Goal: Task Accomplishment & Management: Use online tool/utility

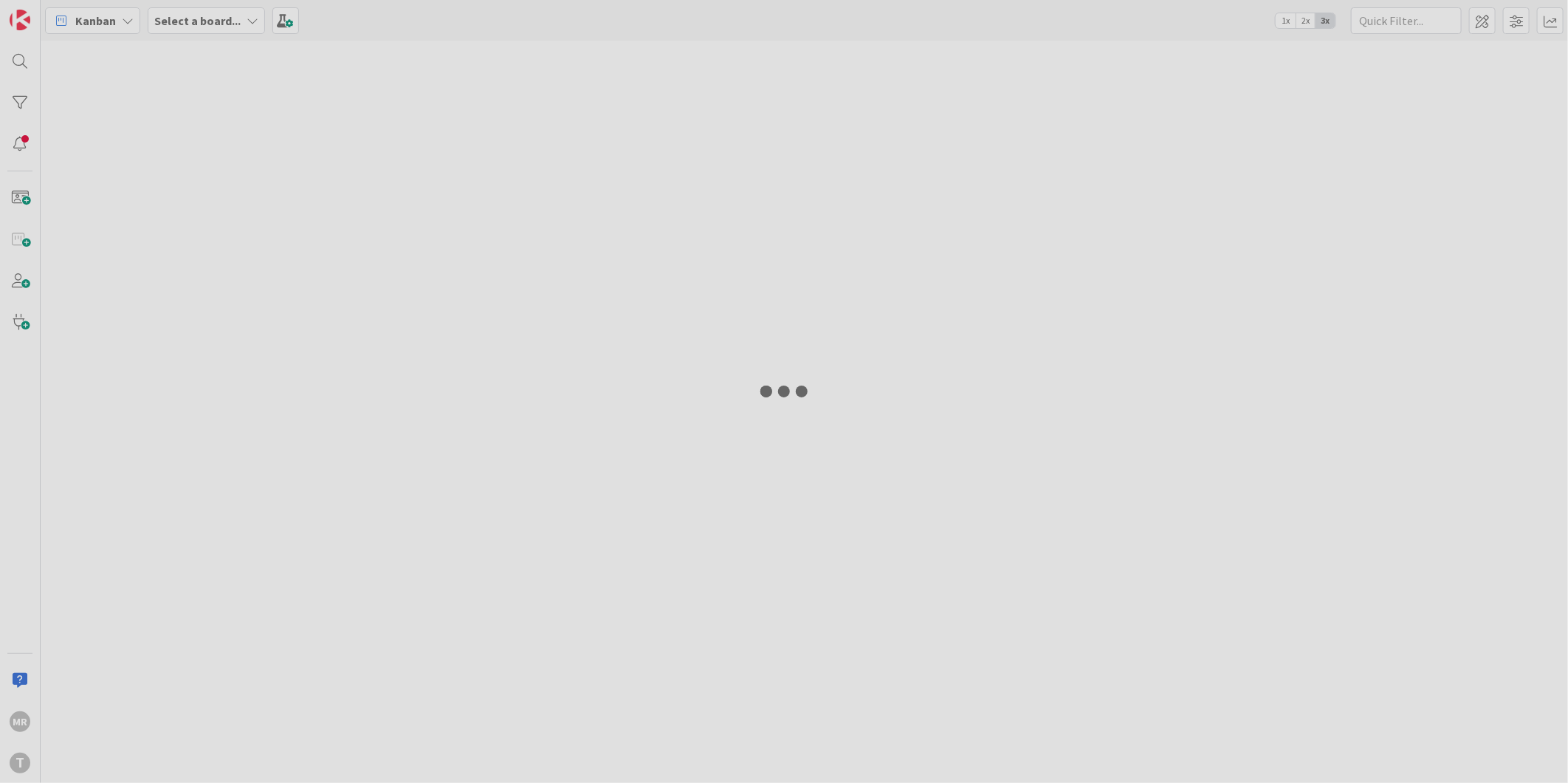
type input "72"
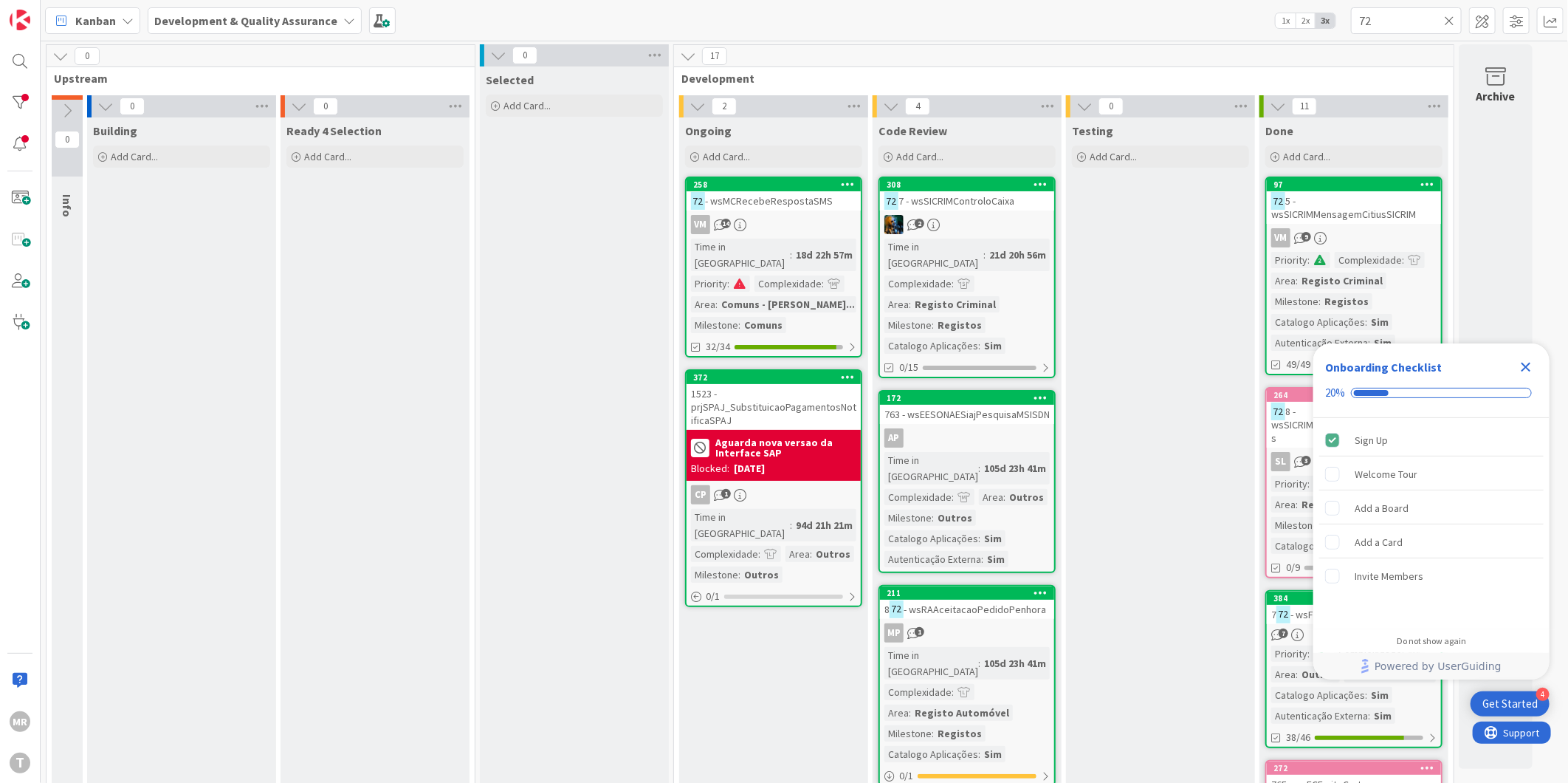
click at [1524, 362] on icon "Close Checklist" at bounding box center [1526, 367] width 17 height 17
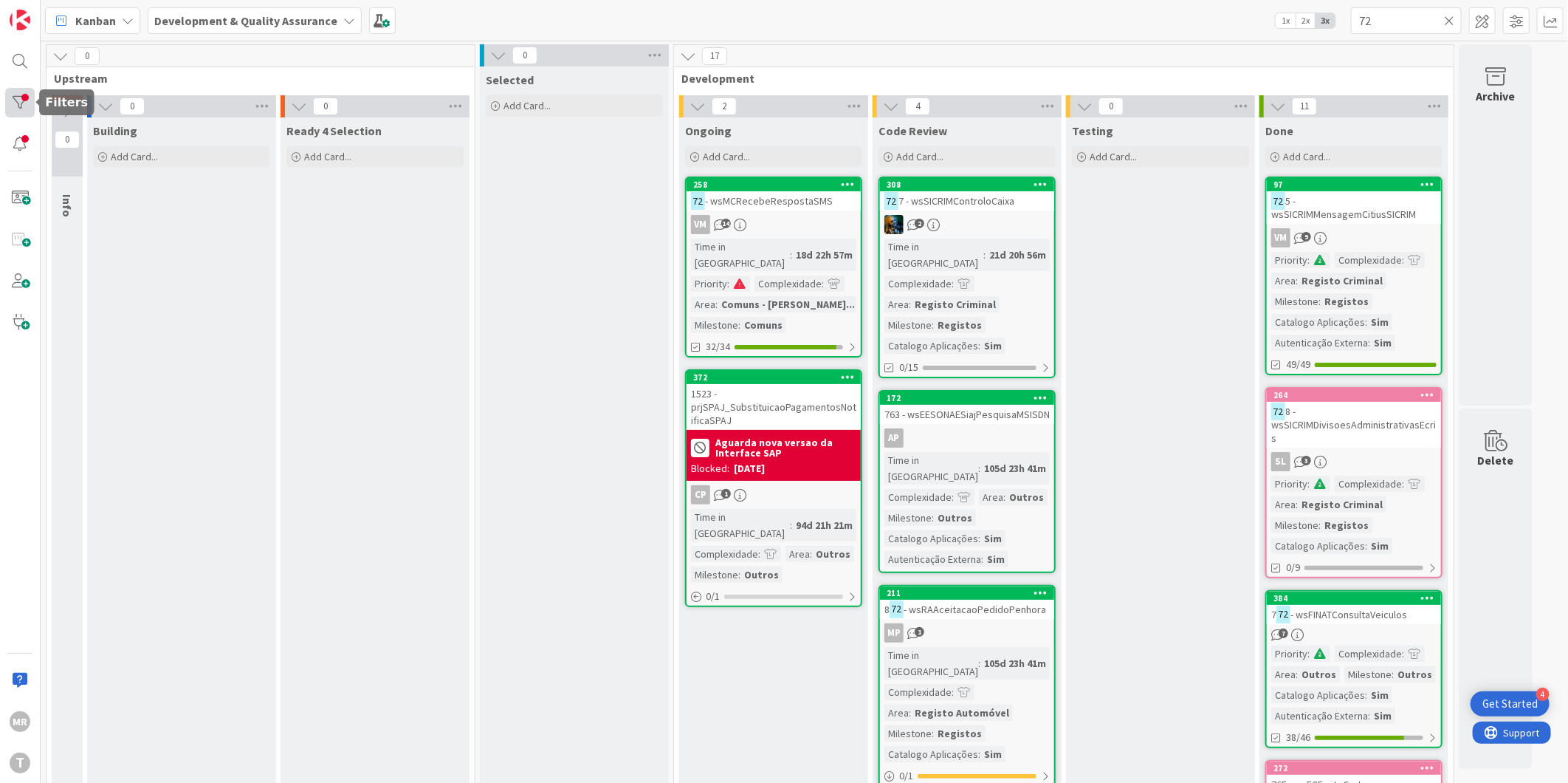
click at [30, 92] on div at bounding box center [20, 103] width 29 height 29
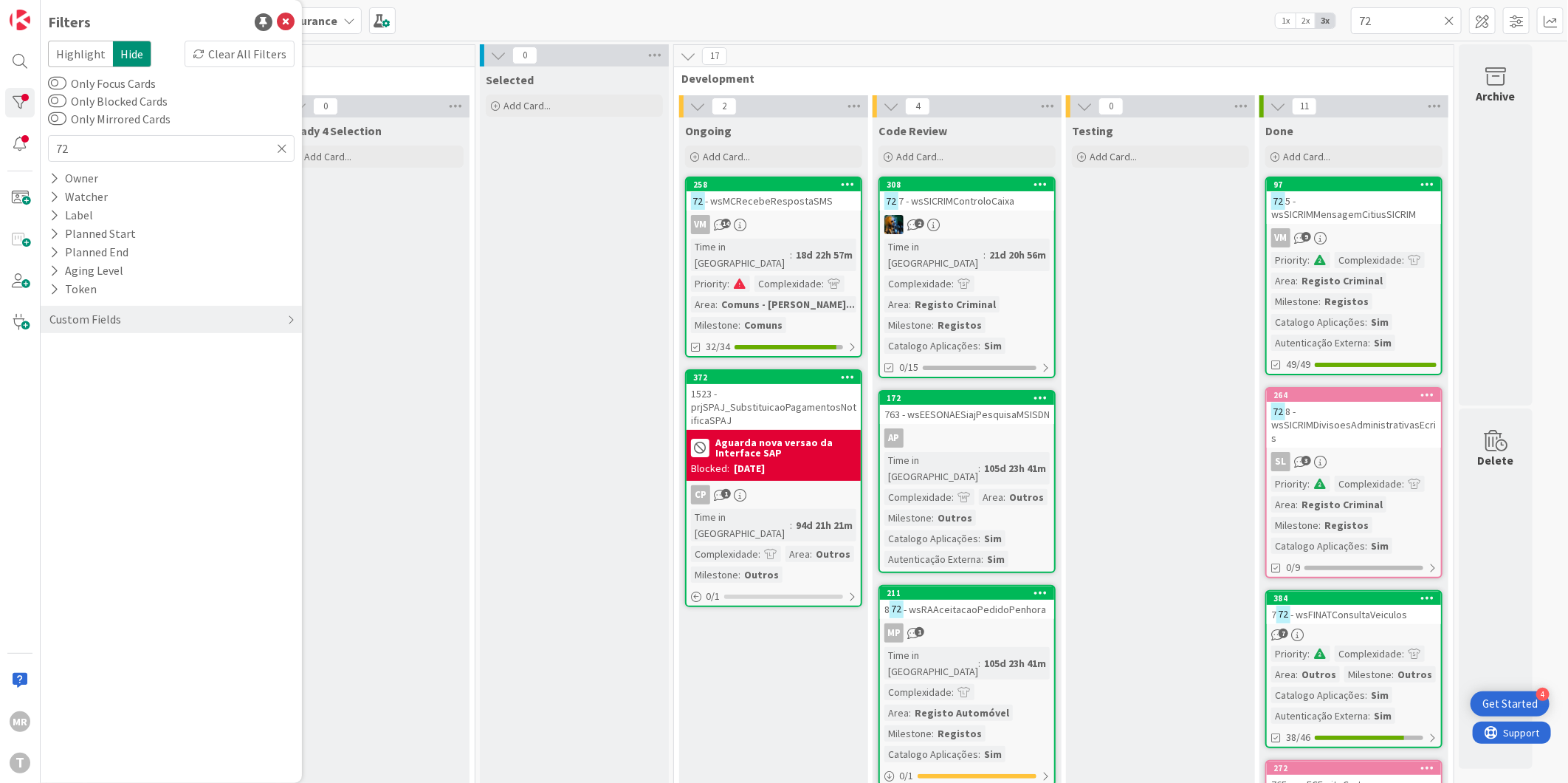
click at [1446, 21] on icon at bounding box center [1449, 21] width 10 height 14
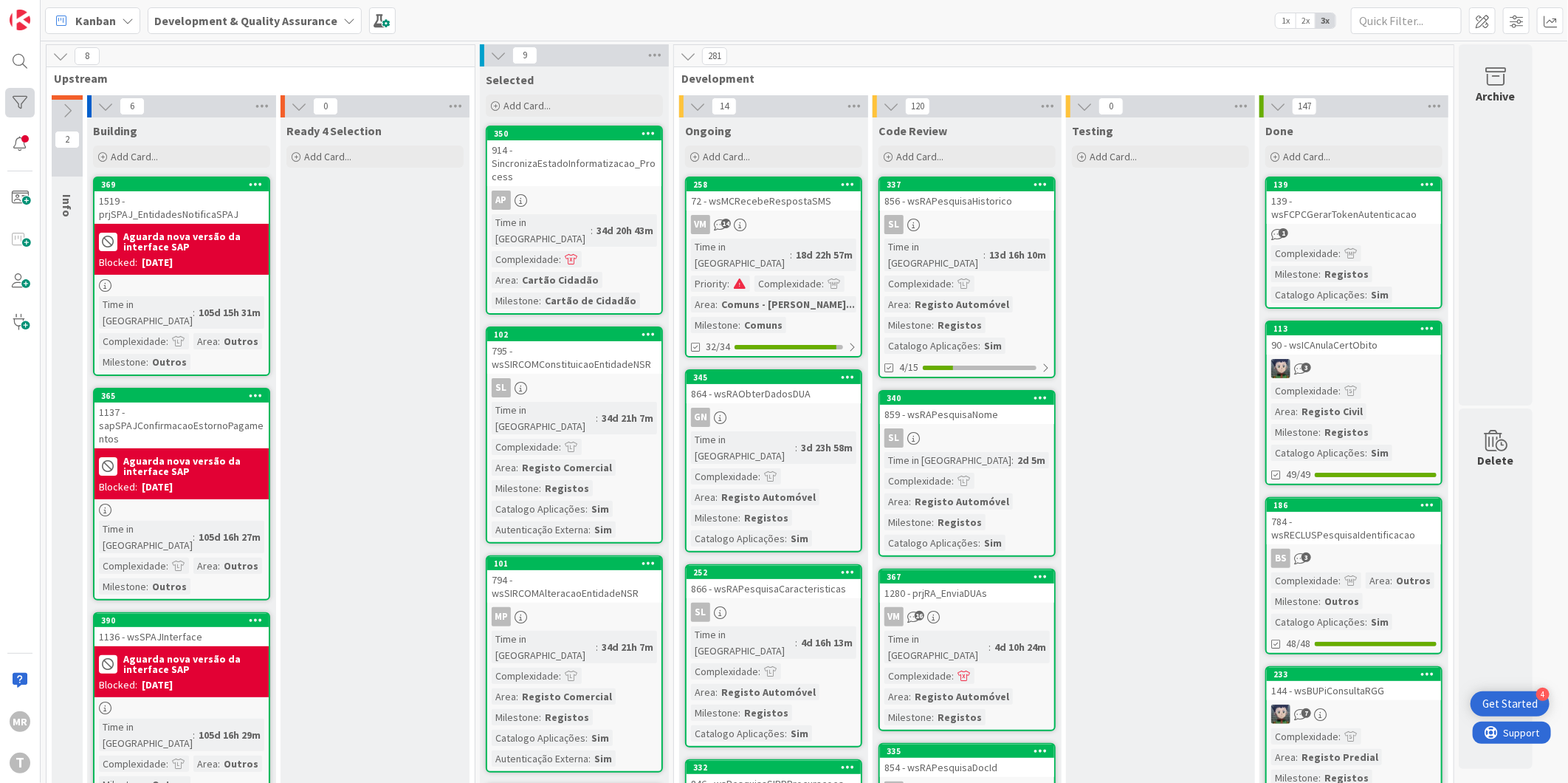
click at [31, 100] on div at bounding box center [20, 103] width 29 height 29
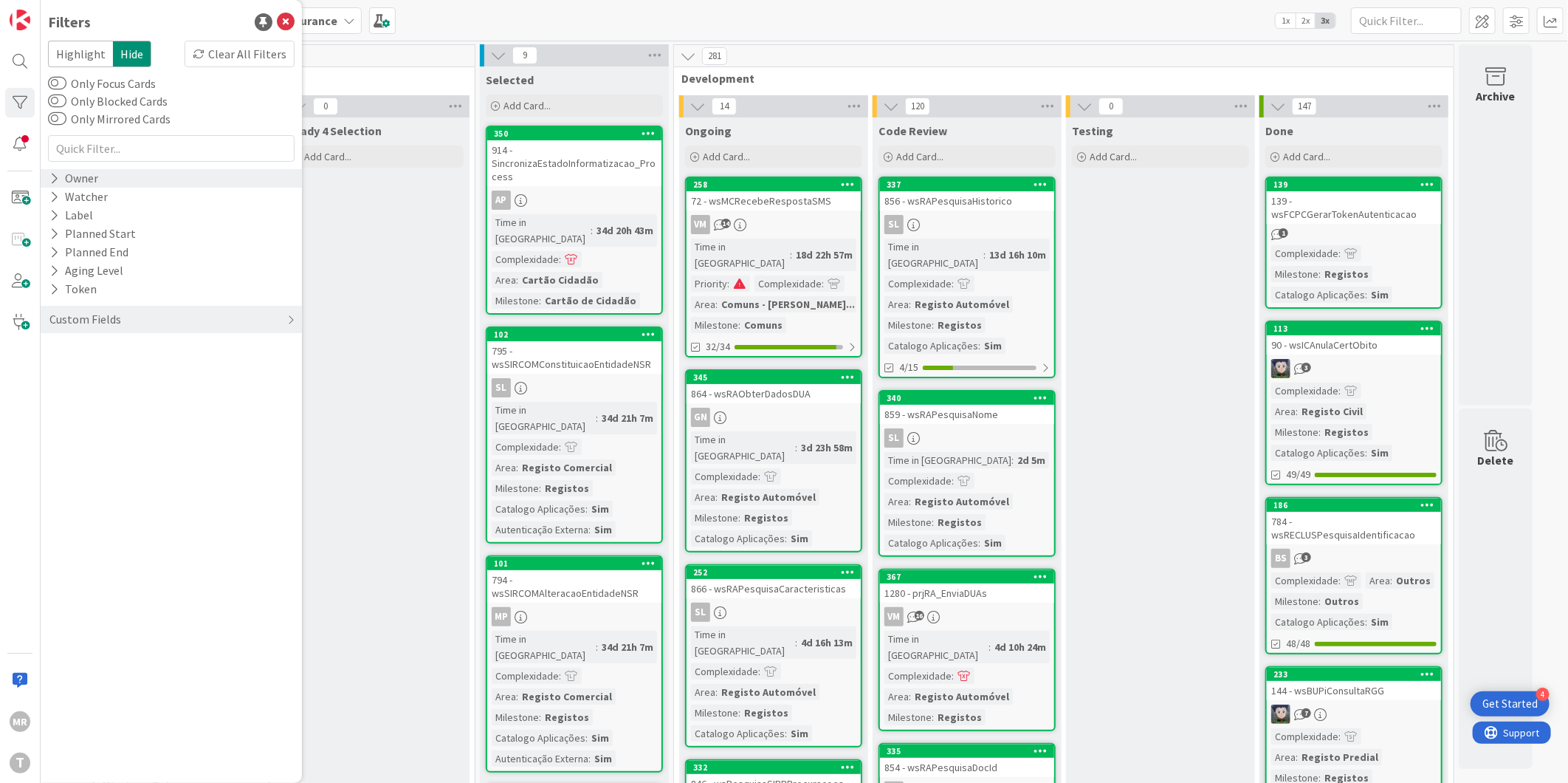
click at [53, 179] on icon at bounding box center [54, 178] width 10 height 13
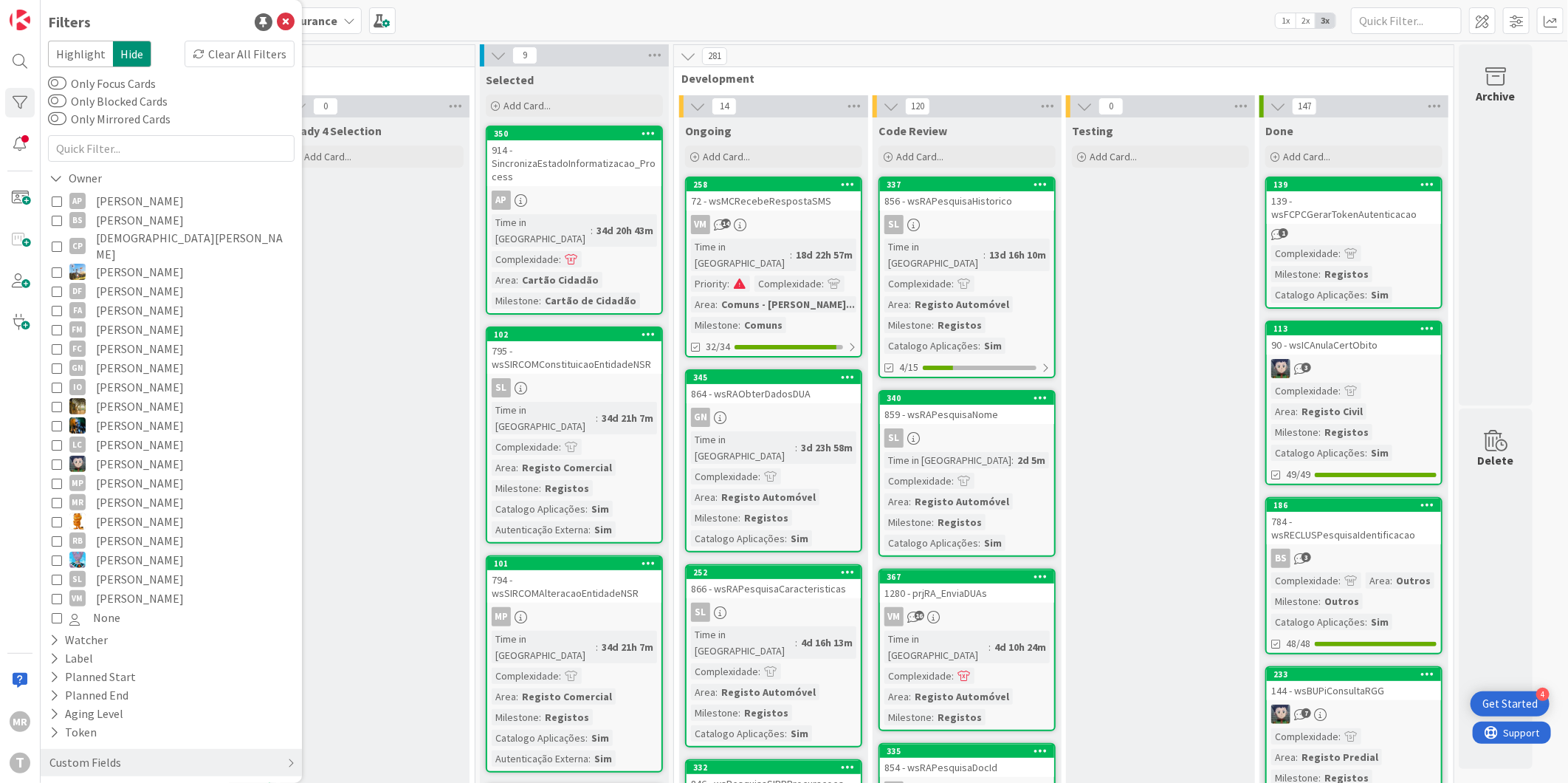
click at [151, 244] on span "[DEMOGRAPHIC_DATA][PERSON_NAME]" at bounding box center [193, 246] width 195 height 33
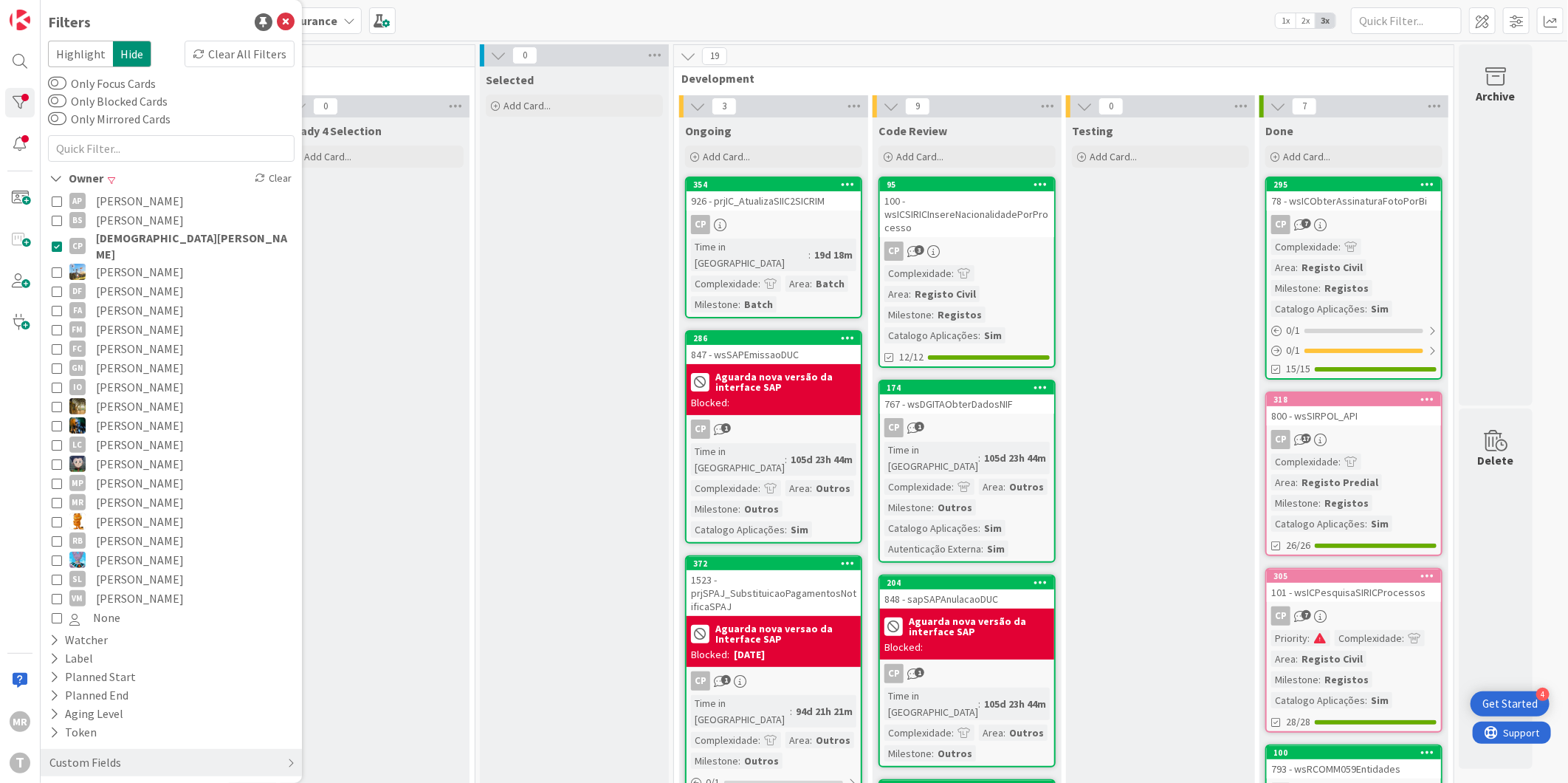
click at [122, 238] on span "[DEMOGRAPHIC_DATA][PERSON_NAME]" at bounding box center [193, 246] width 195 height 33
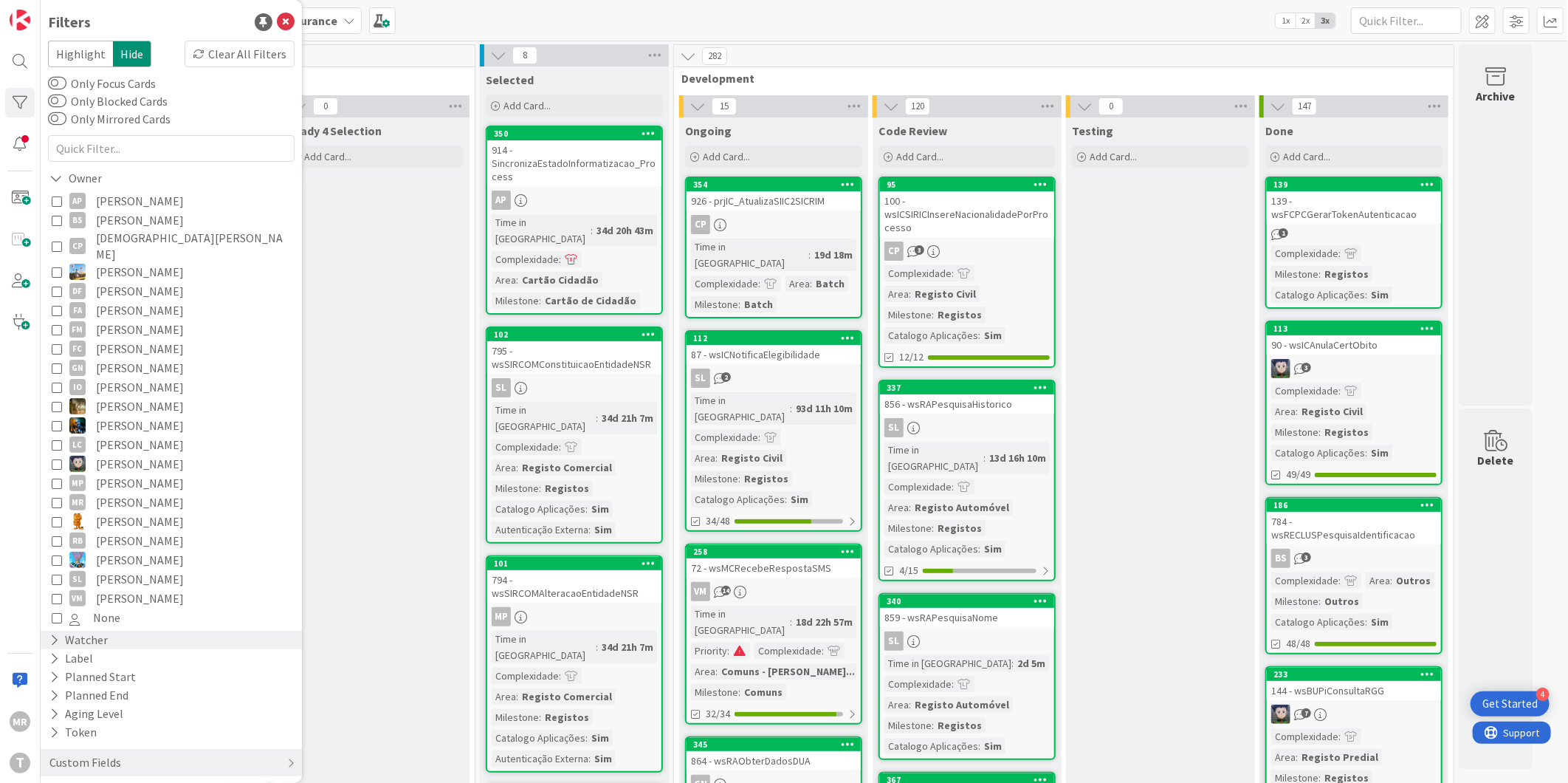
click at [85, 632] on div "Watcher" at bounding box center [78, 639] width 61 height 18
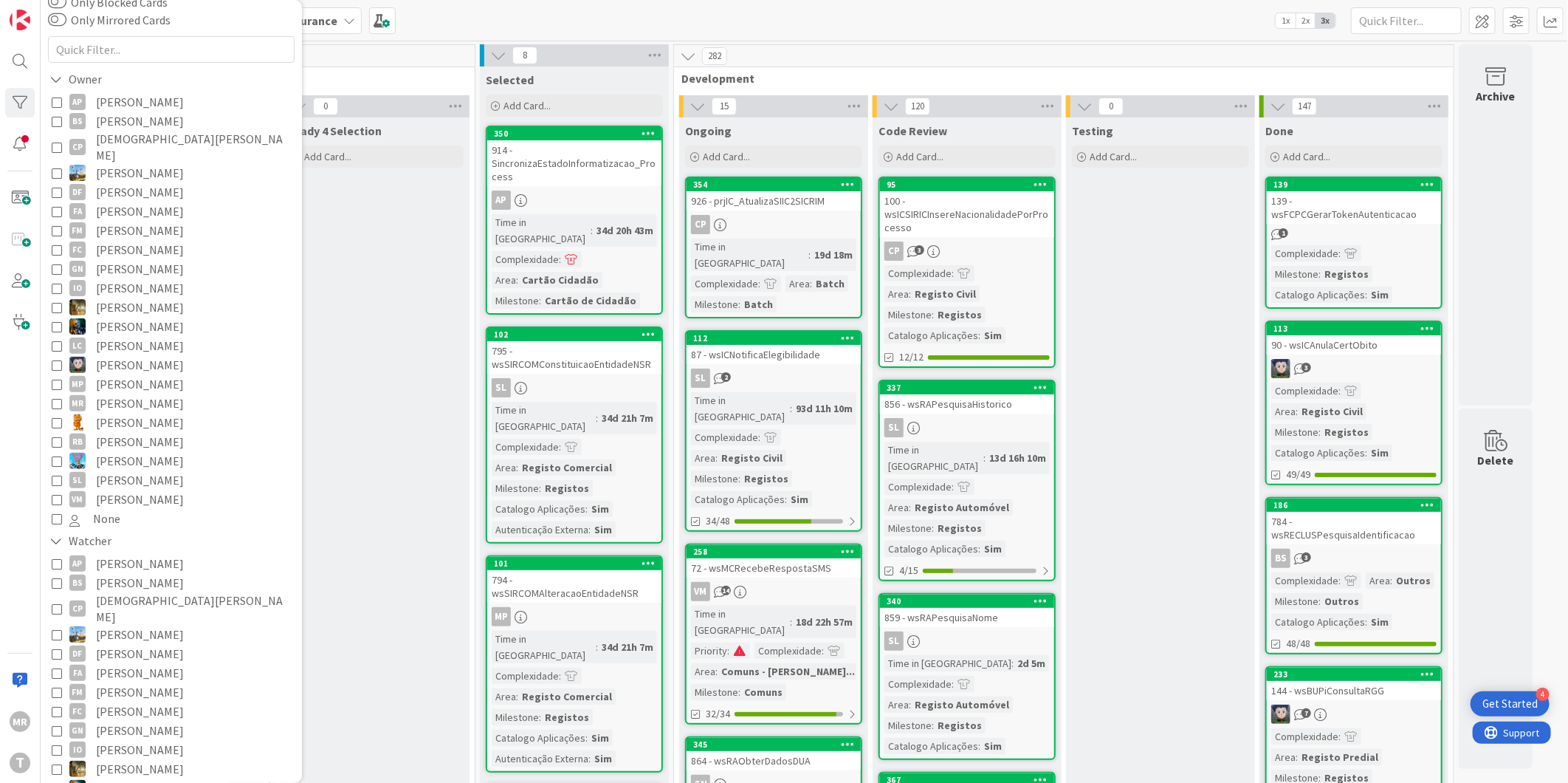
scroll to position [246, 0]
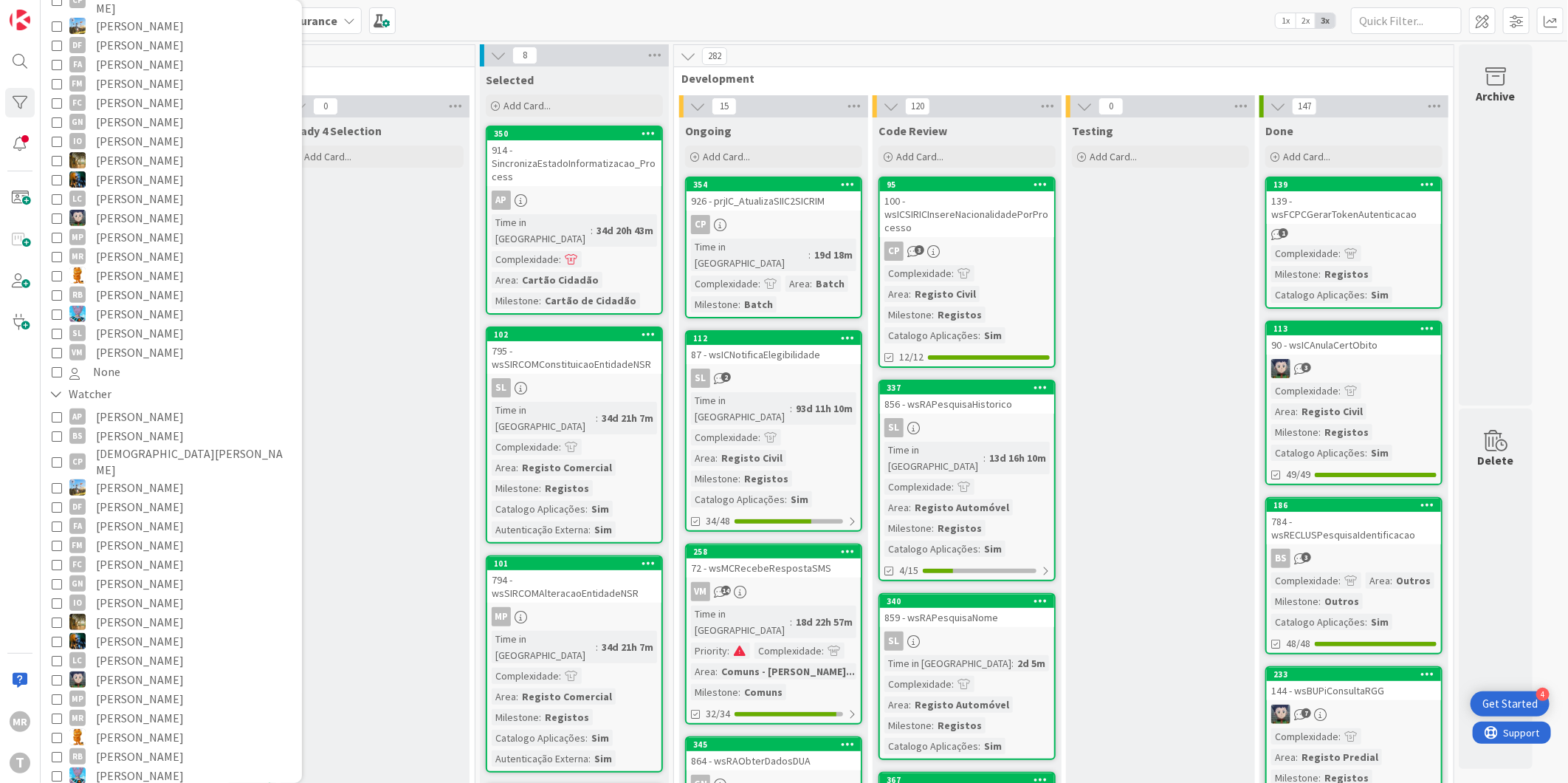
click at [151, 535] on span "[PERSON_NAME]" at bounding box center [140, 545] width 88 height 19
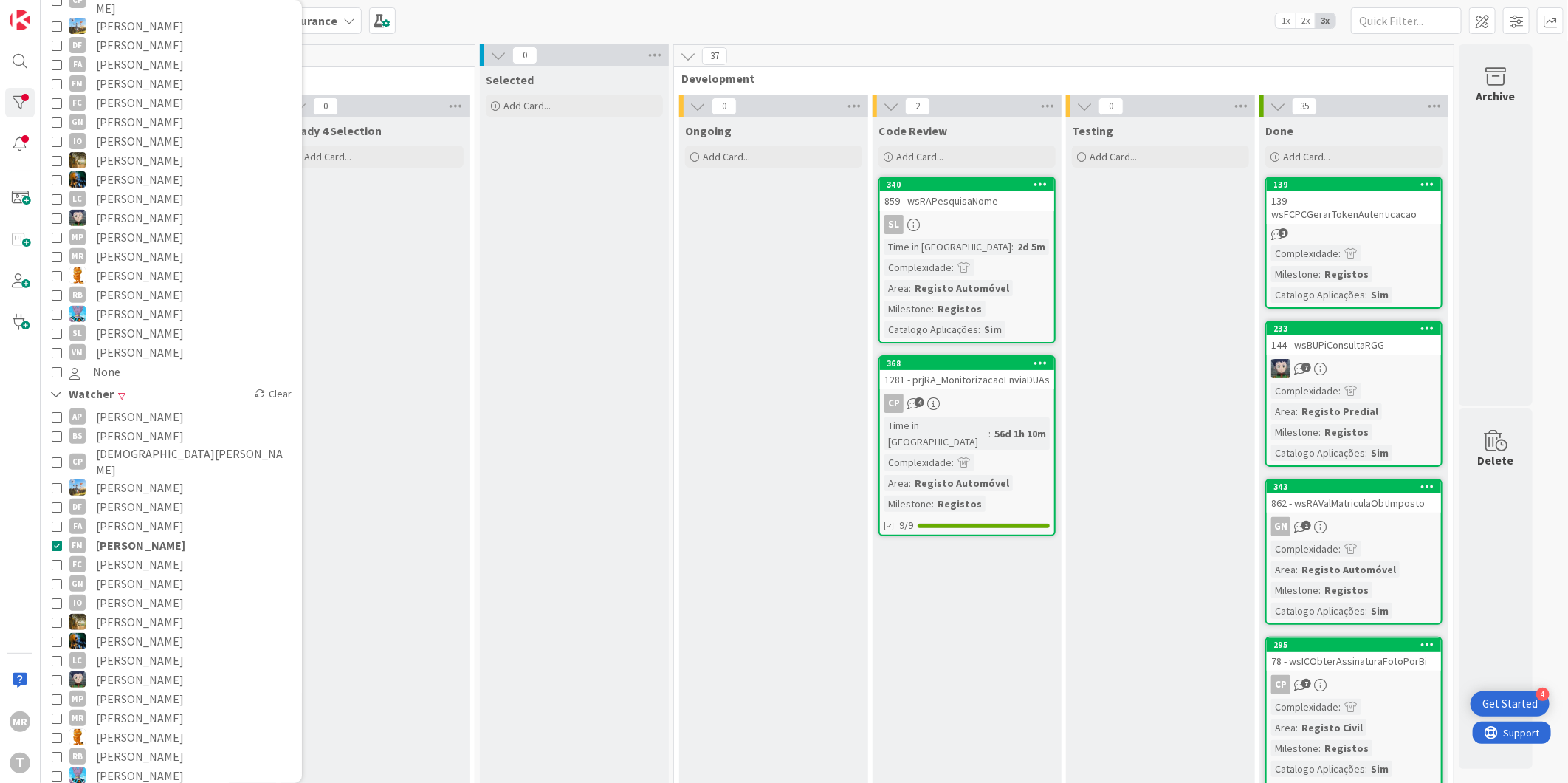
click at [151, 151] on span "[PERSON_NAME]" at bounding box center [140, 161] width 88 height 19
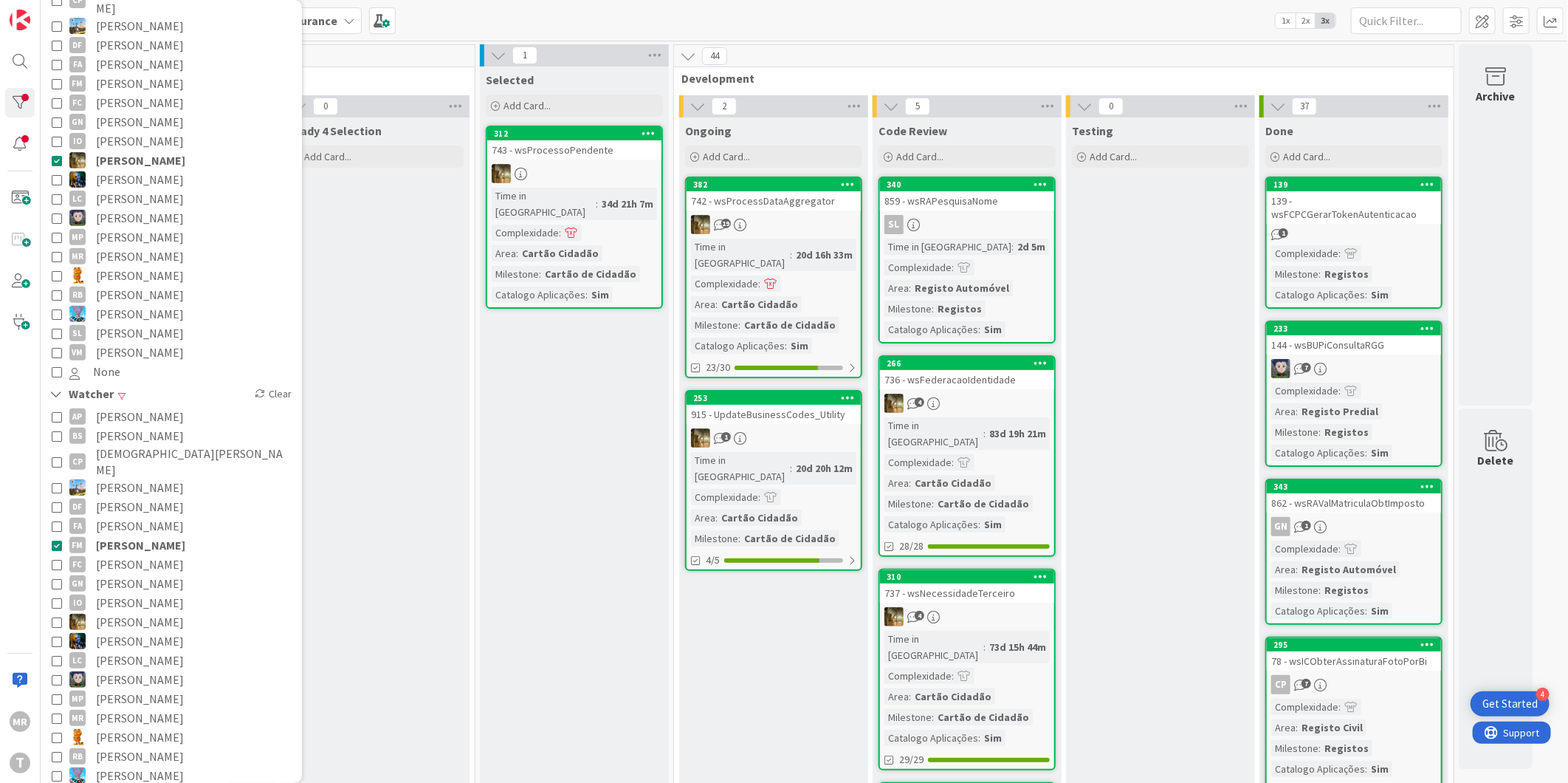
click at [135, 535] on span "[PERSON_NAME]" at bounding box center [141, 545] width 89 height 19
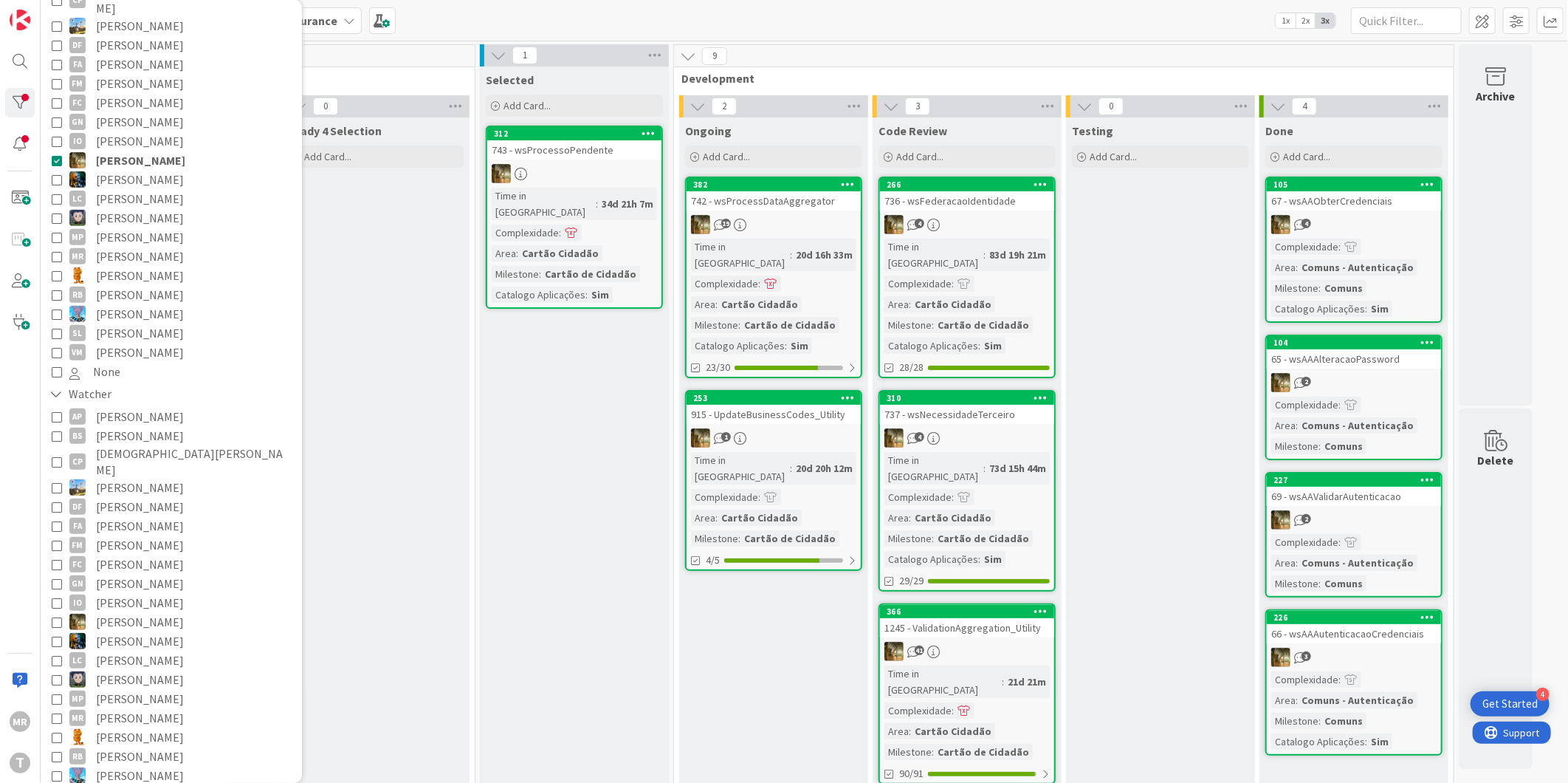
drag, startPoint x: 153, startPoint y: 141, endPoint x: 149, endPoint y: 151, distance: 10.8
click at [153, 151] on span "[PERSON_NAME]" at bounding box center [141, 161] width 89 height 19
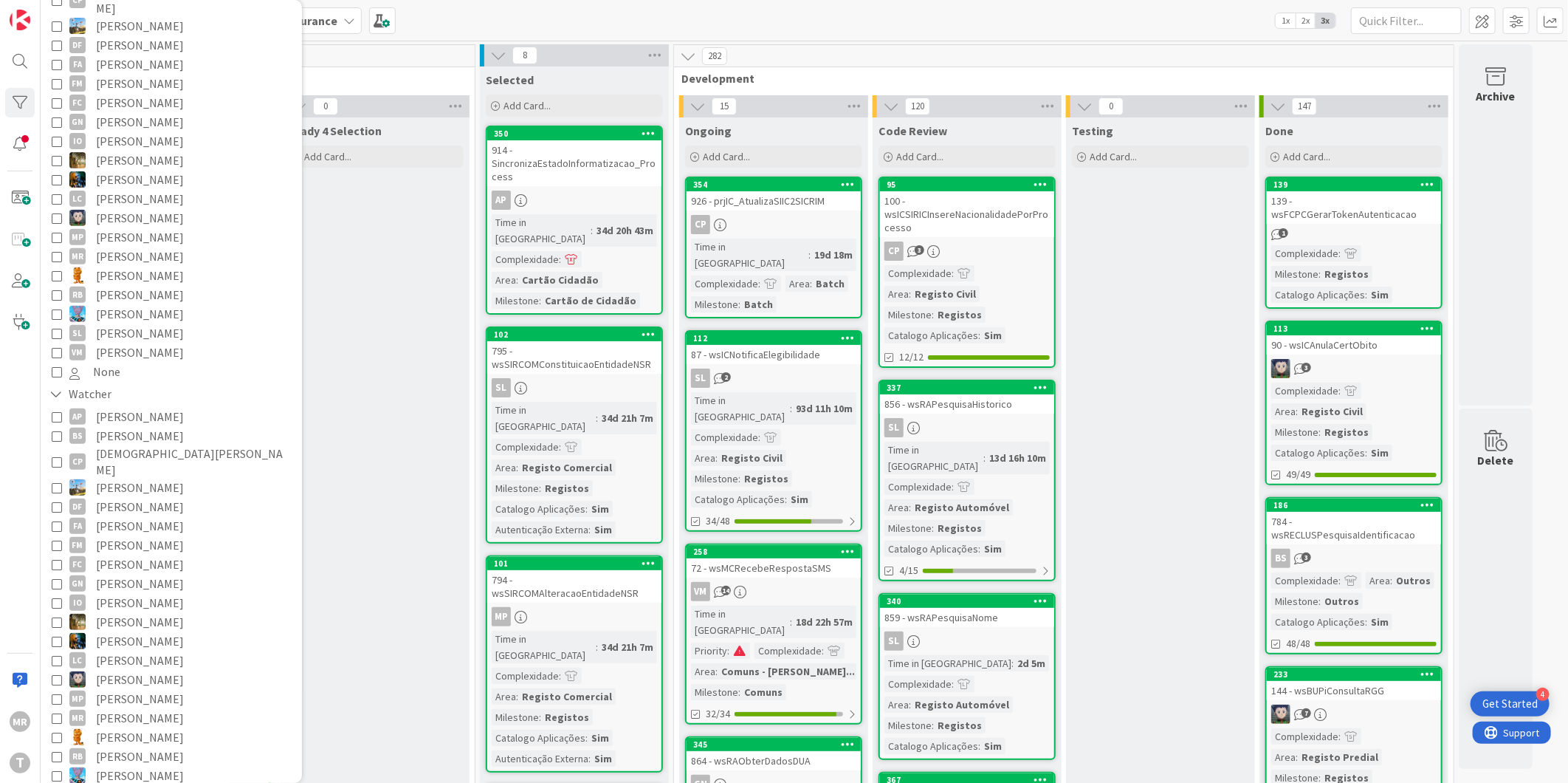
click at [144, 170] on span "[PERSON_NAME]" at bounding box center [140, 180] width 88 height 19
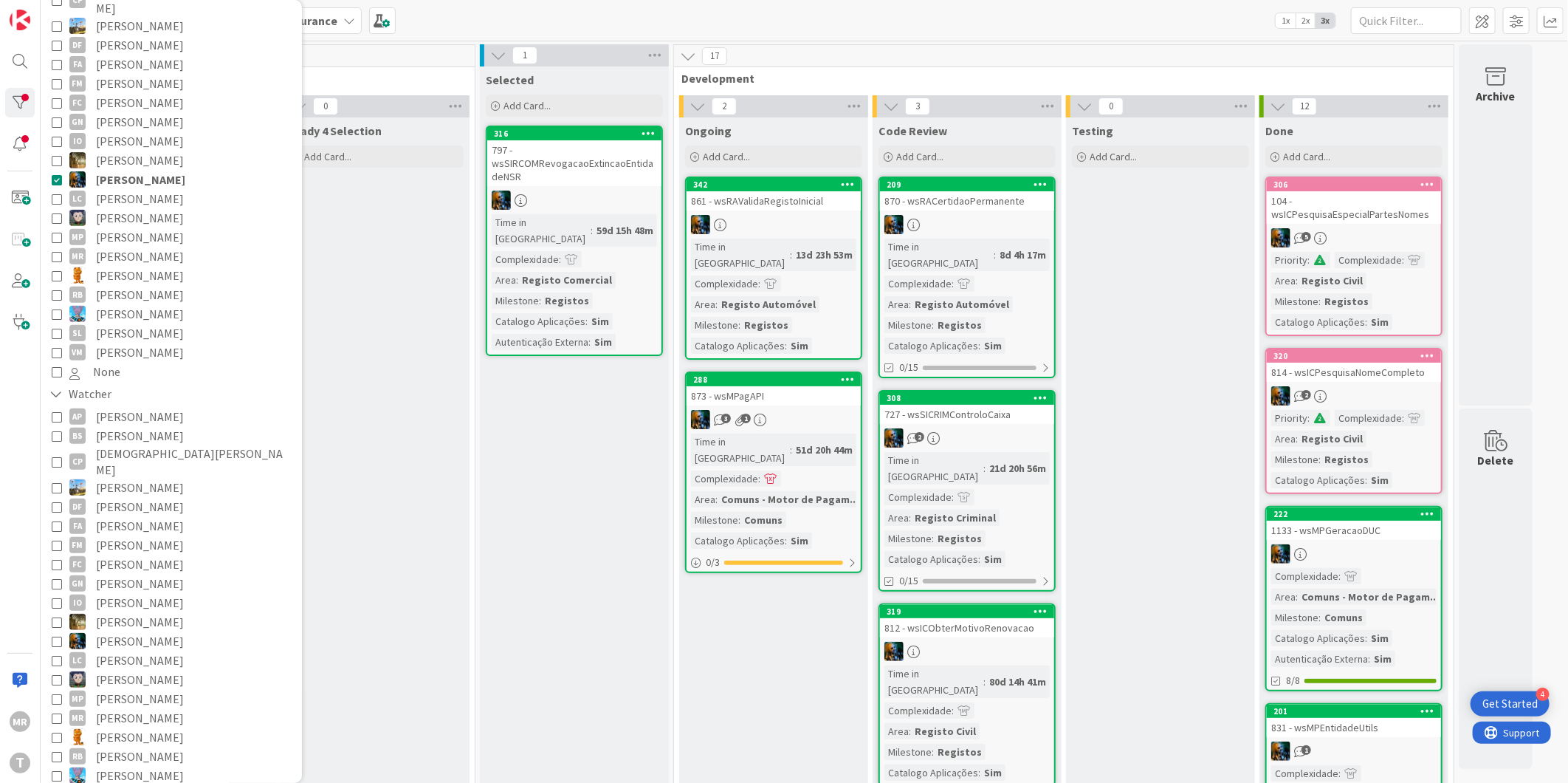
click at [137, 208] on span "[PERSON_NAME]" at bounding box center [140, 218] width 88 height 19
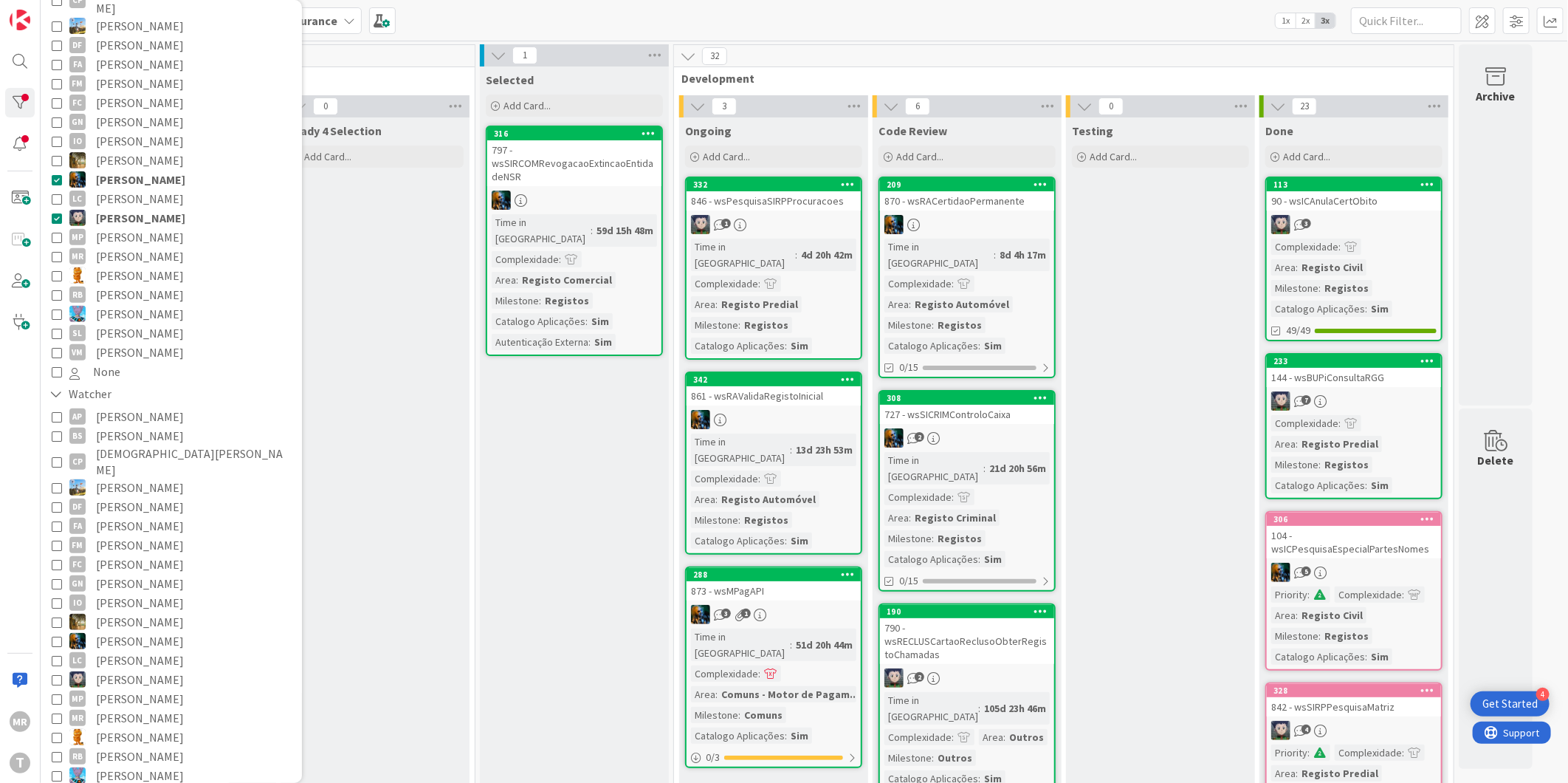
click at [145, 170] on span "[PERSON_NAME]" at bounding box center [141, 180] width 89 height 19
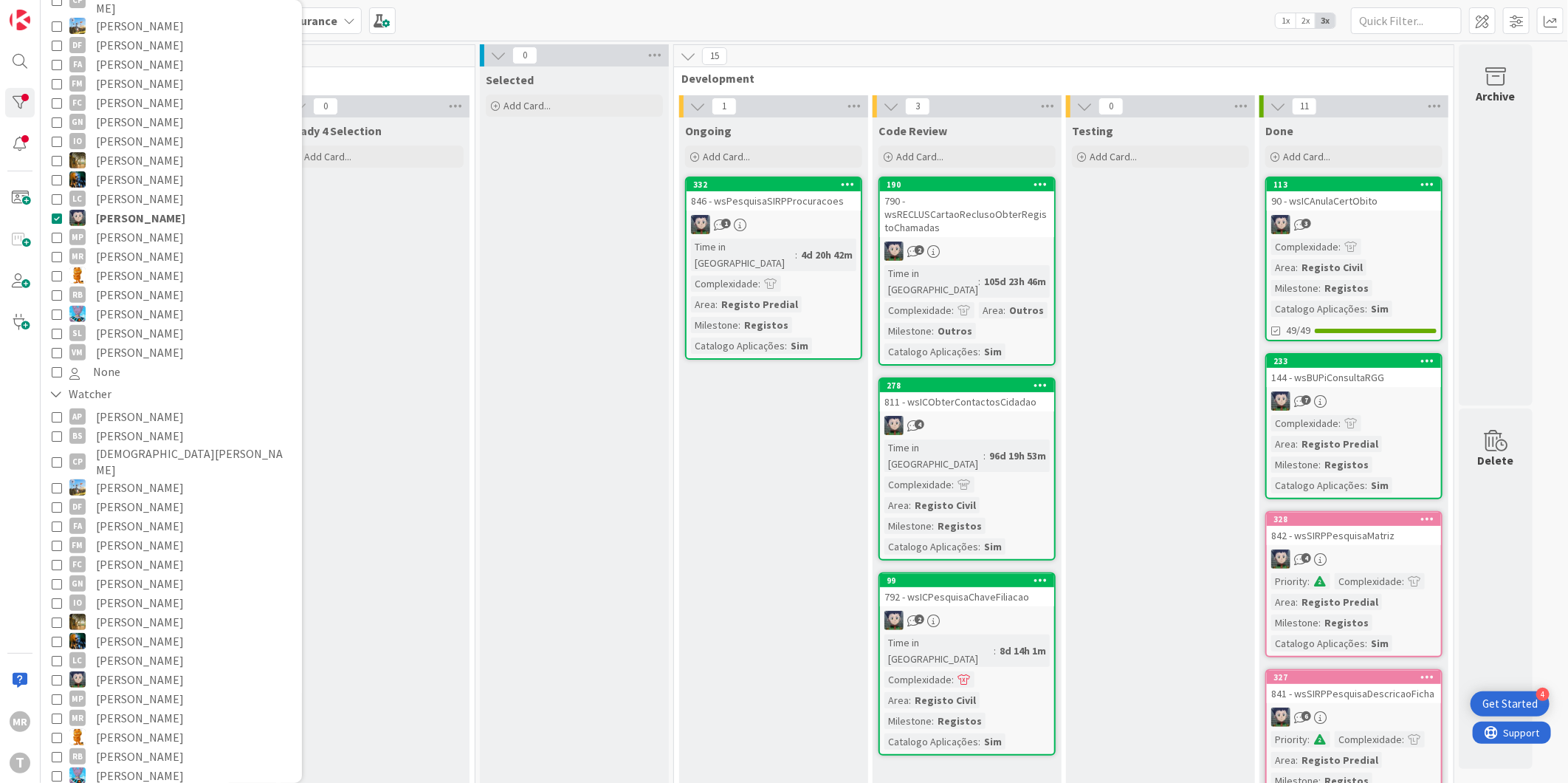
drag, startPoint x: 130, startPoint y: 203, endPoint x: 134, endPoint y: 215, distance: 12.6
click at [130, 208] on span "[PERSON_NAME]" at bounding box center [141, 218] width 89 height 19
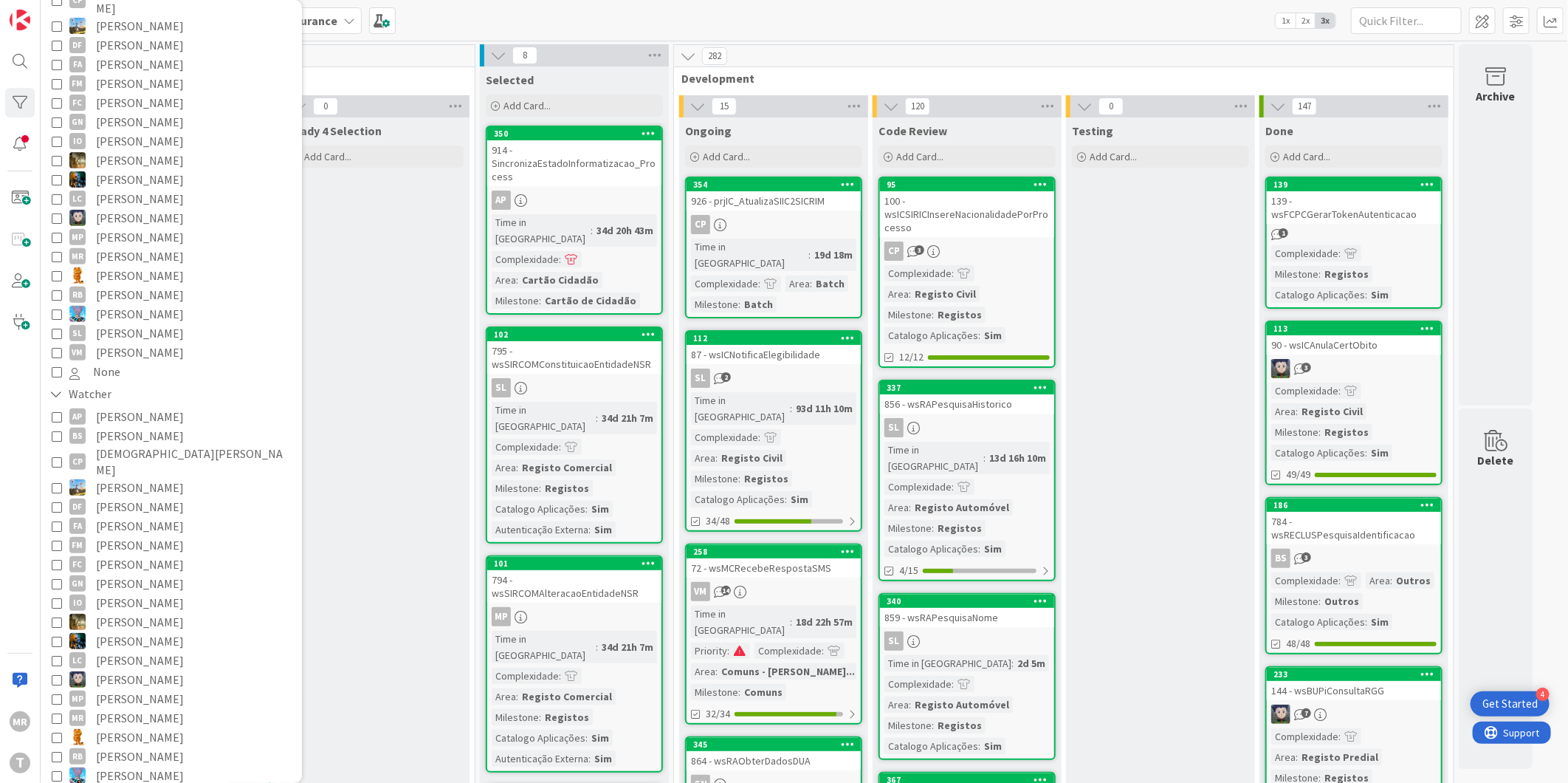
click at [122, 227] on span "[PERSON_NAME]" at bounding box center [140, 237] width 88 height 19
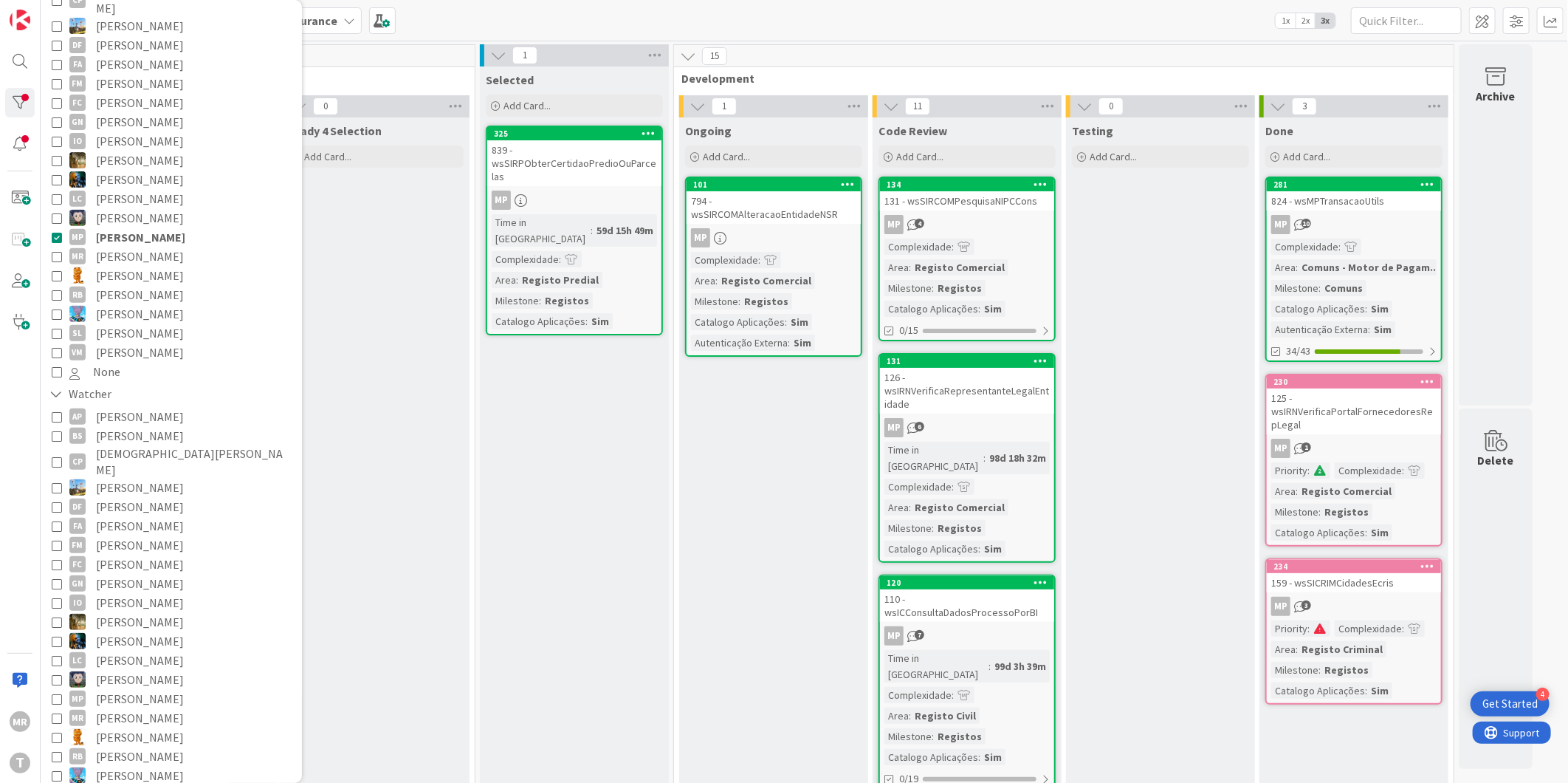
click at [151, 227] on span "[PERSON_NAME]" at bounding box center [141, 237] width 89 height 19
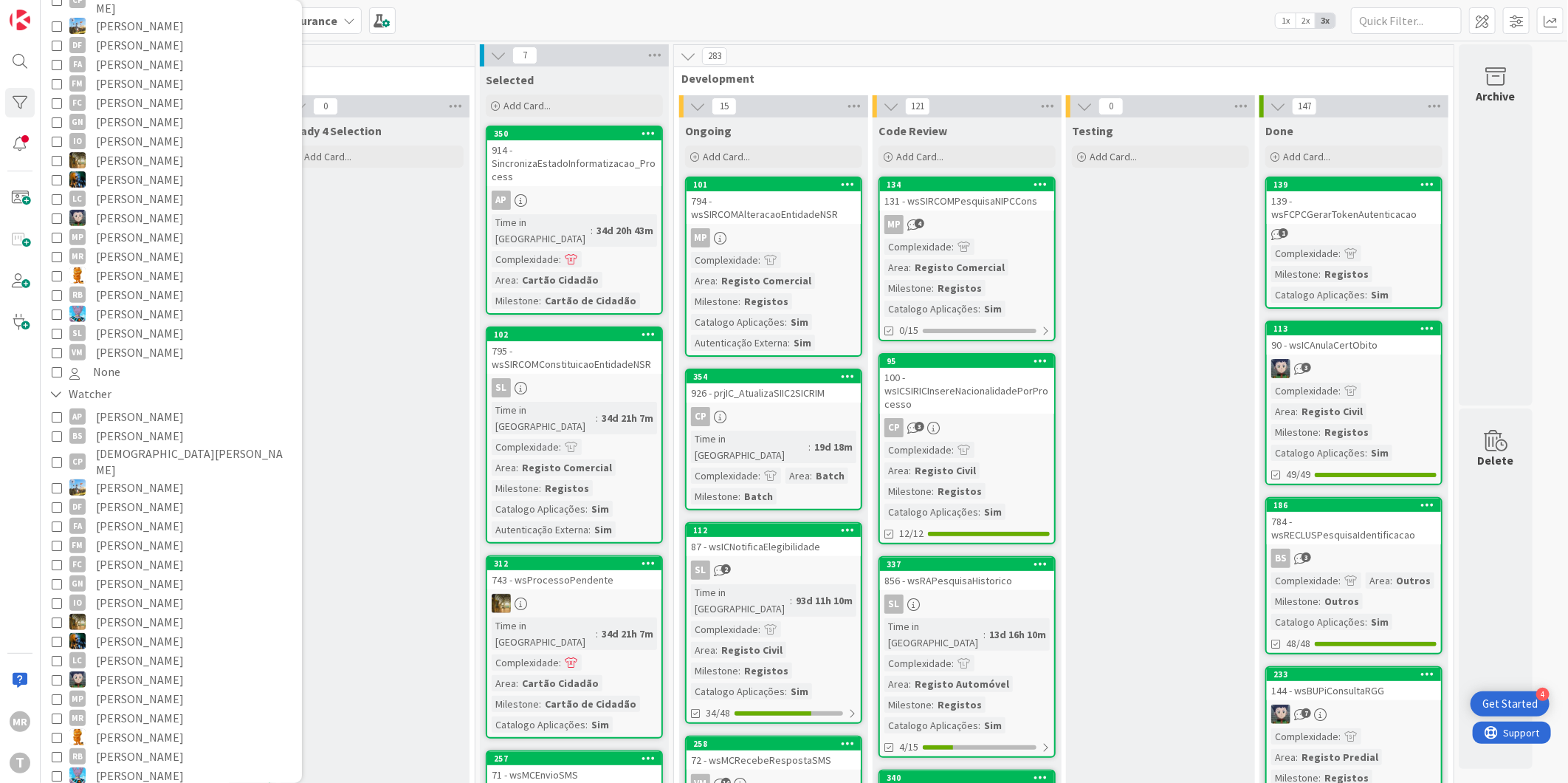
click at [121, 727] on span "[PERSON_NAME]" at bounding box center [140, 737] width 88 height 19
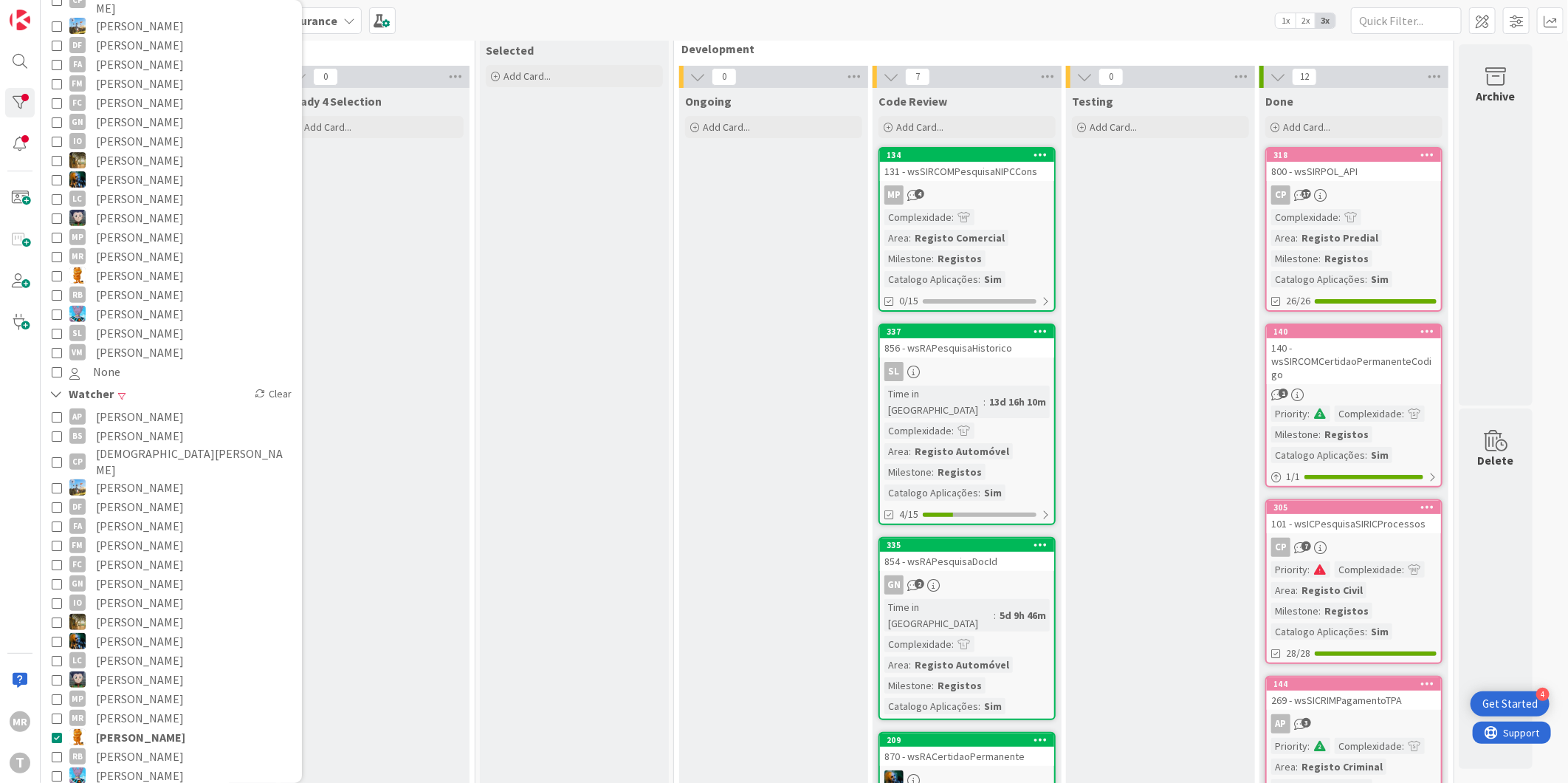
scroll to position [0, 0]
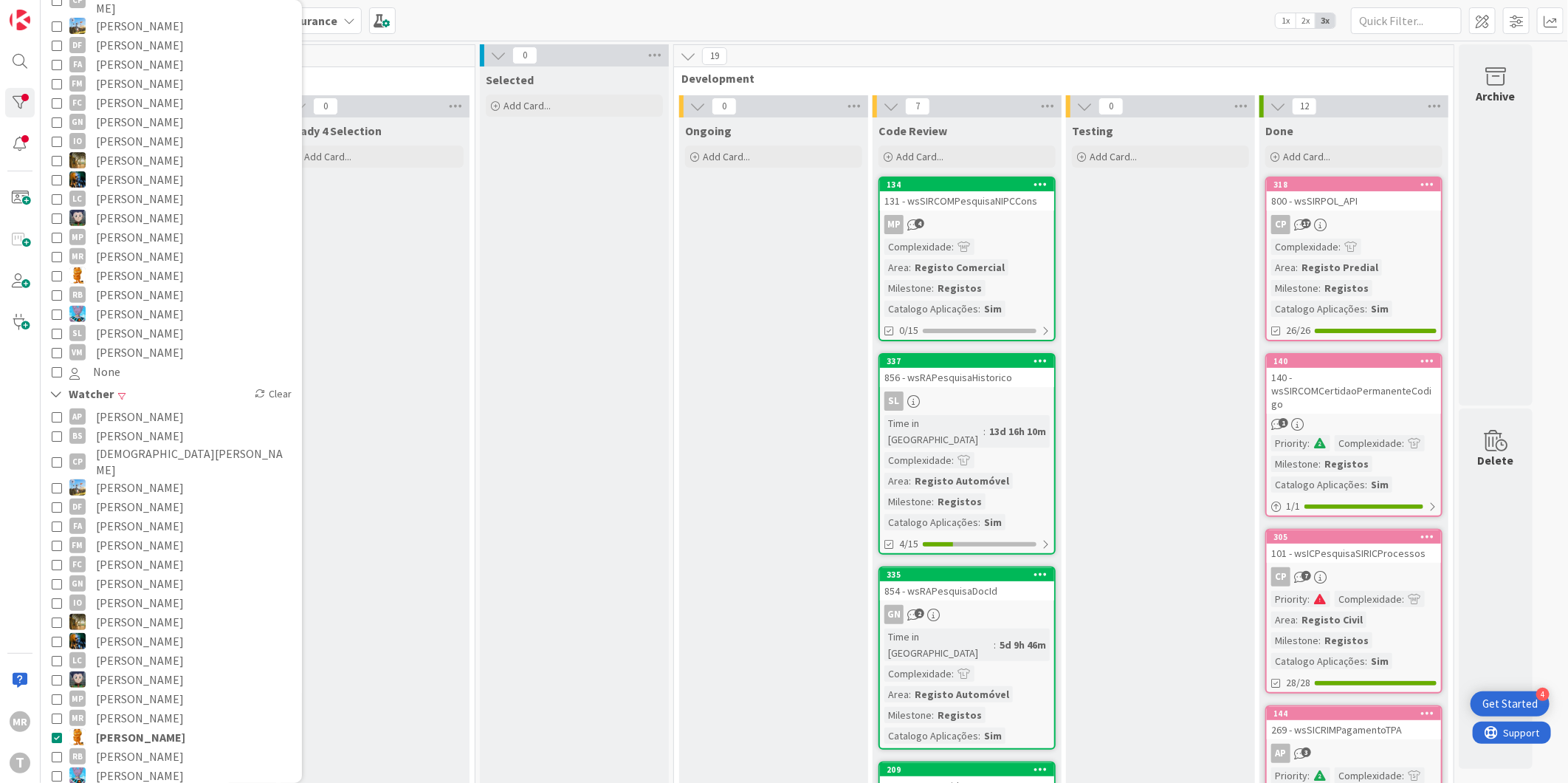
click at [116, 285] on span "[PERSON_NAME]" at bounding box center [140, 295] width 88 height 19
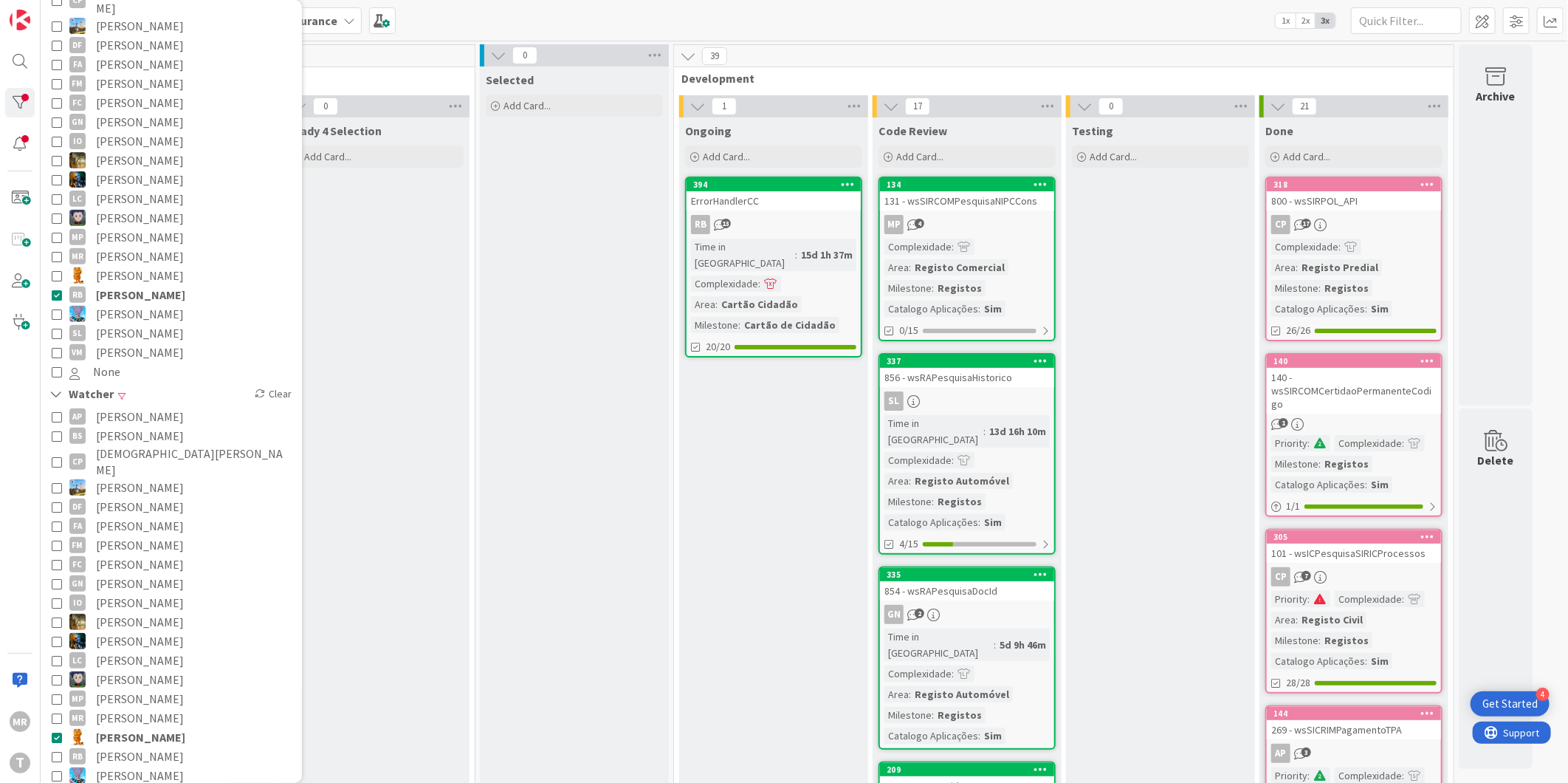
click at [124, 727] on span "[PERSON_NAME]" at bounding box center [141, 737] width 89 height 19
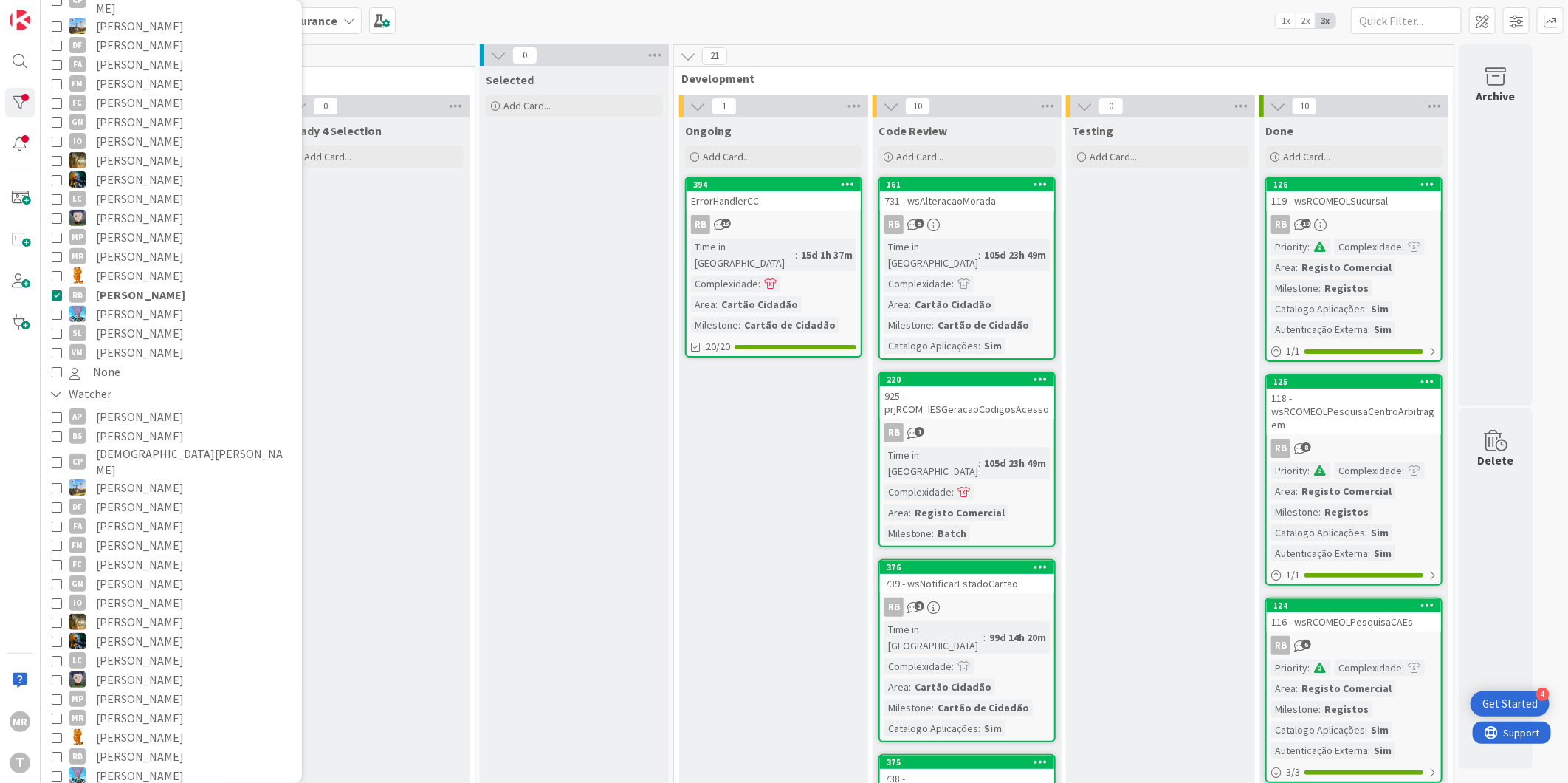
click at [148, 324] on span "[PERSON_NAME]" at bounding box center [140, 333] width 88 height 19
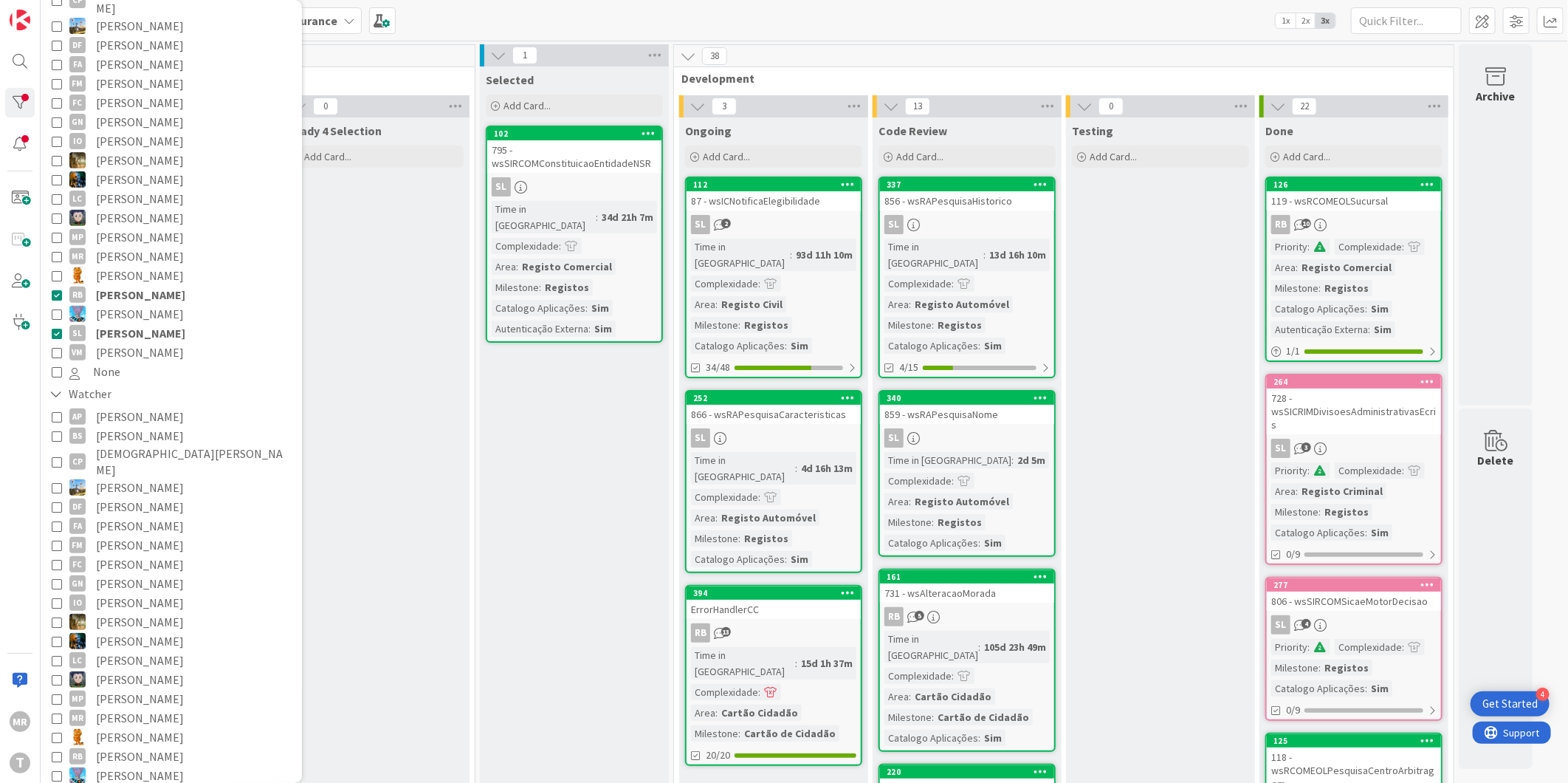
click at [163, 285] on span "[PERSON_NAME]" at bounding box center [141, 295] width 89 height 19
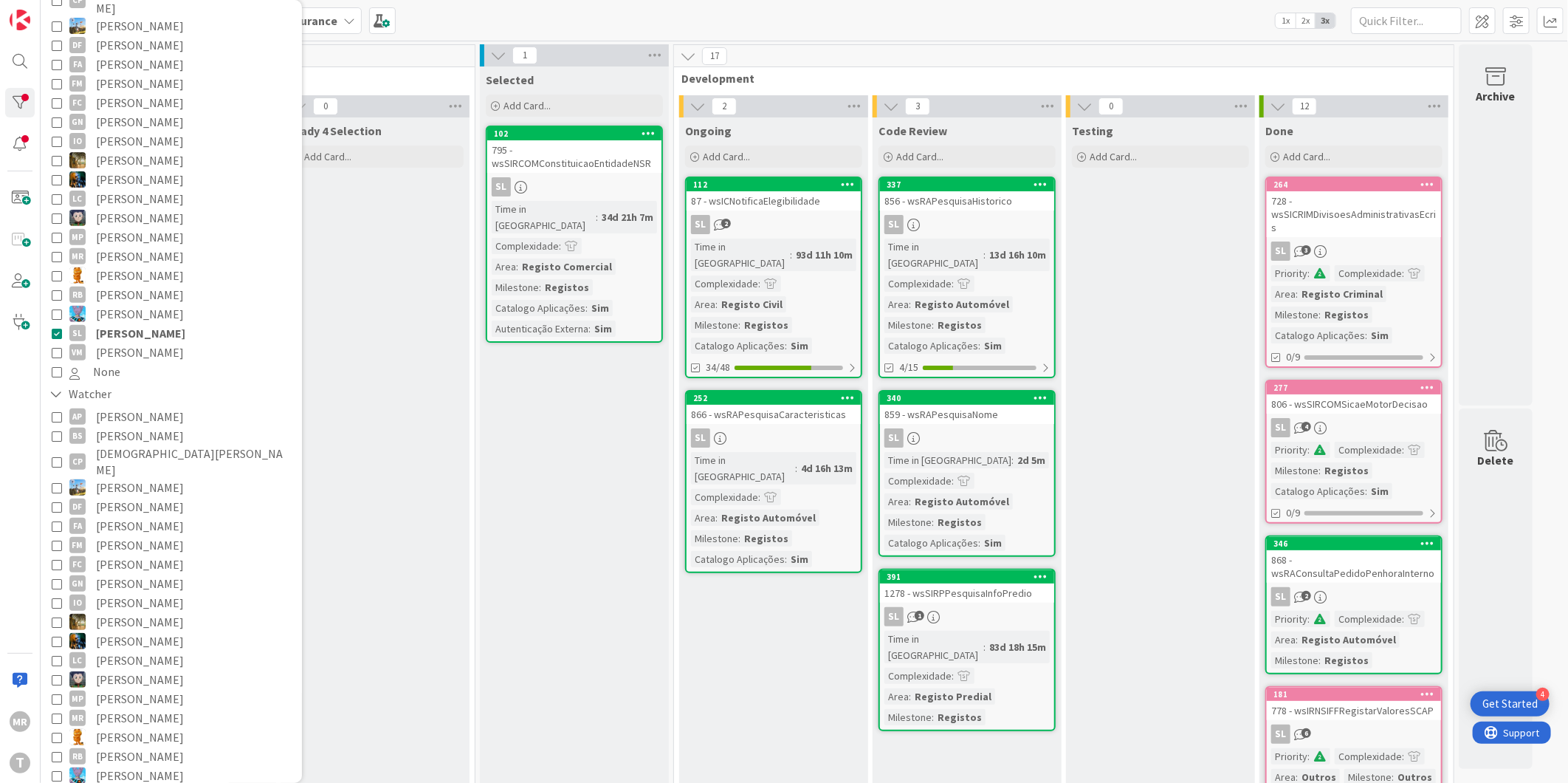
click at [163, 324] on span "[PERSON_NAME]" at bounding box center [141, 333] width 89 height 19
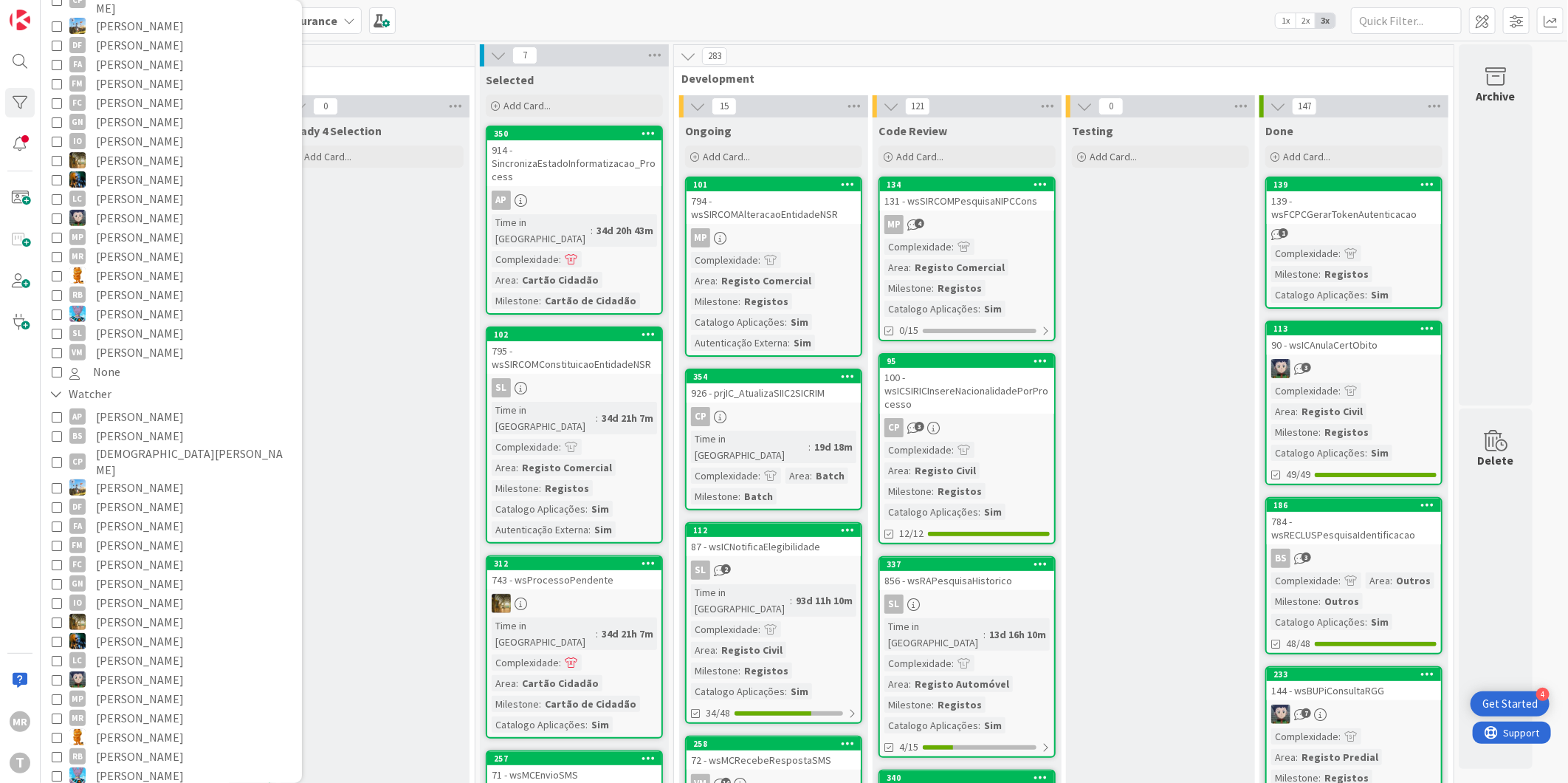
click at [145, 285] on span "[PERSON_NAME]" at bounding box center [140, 295] width 88 height 19
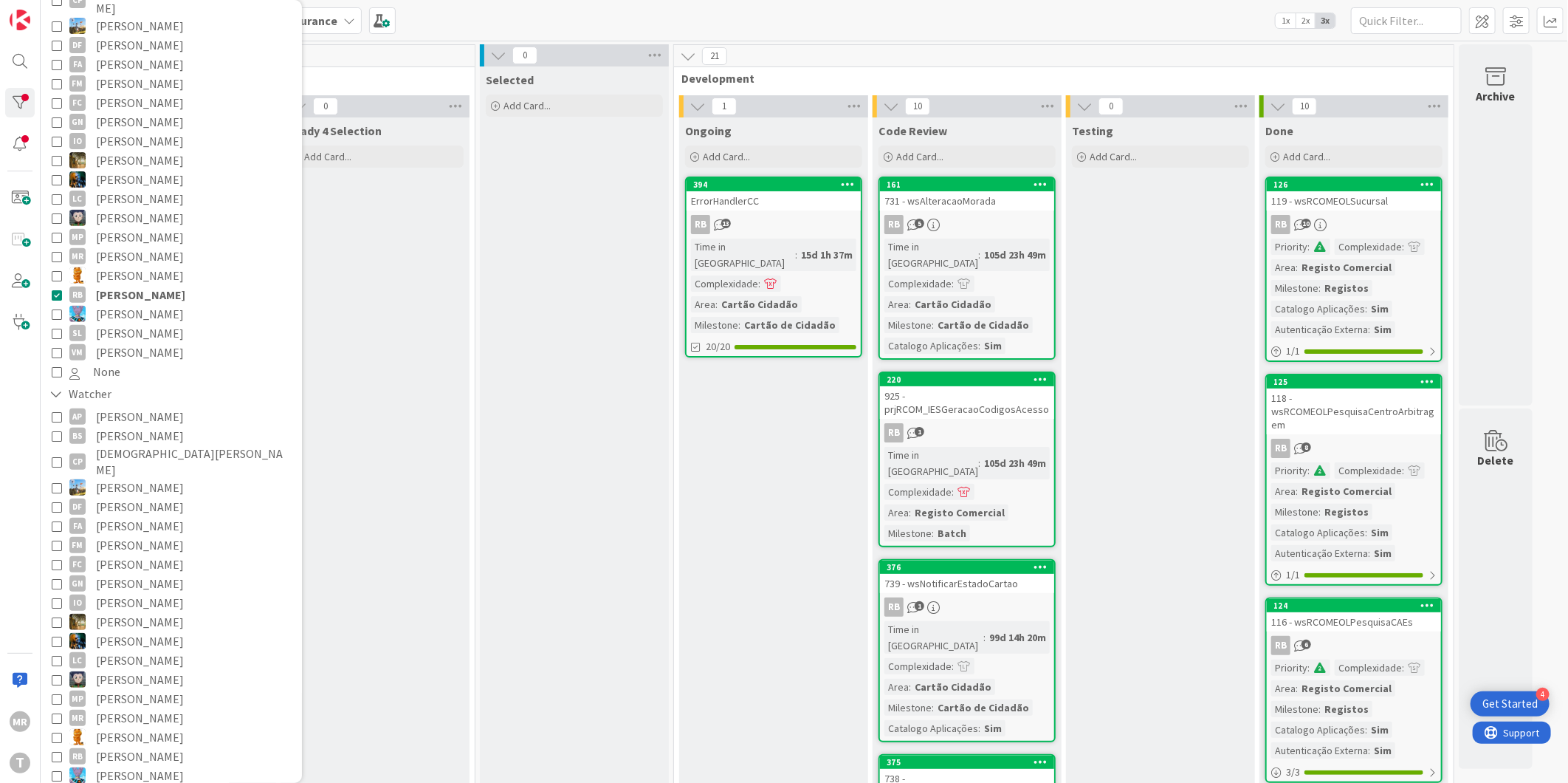
click at [145, 304] on span "[PERSON_NAME]" at bounding box center [140, 314] width 88 height 19
click at [145, 285] on span "[PERSON_NAME]" at bounding box center [141, 295] width 89 height 19
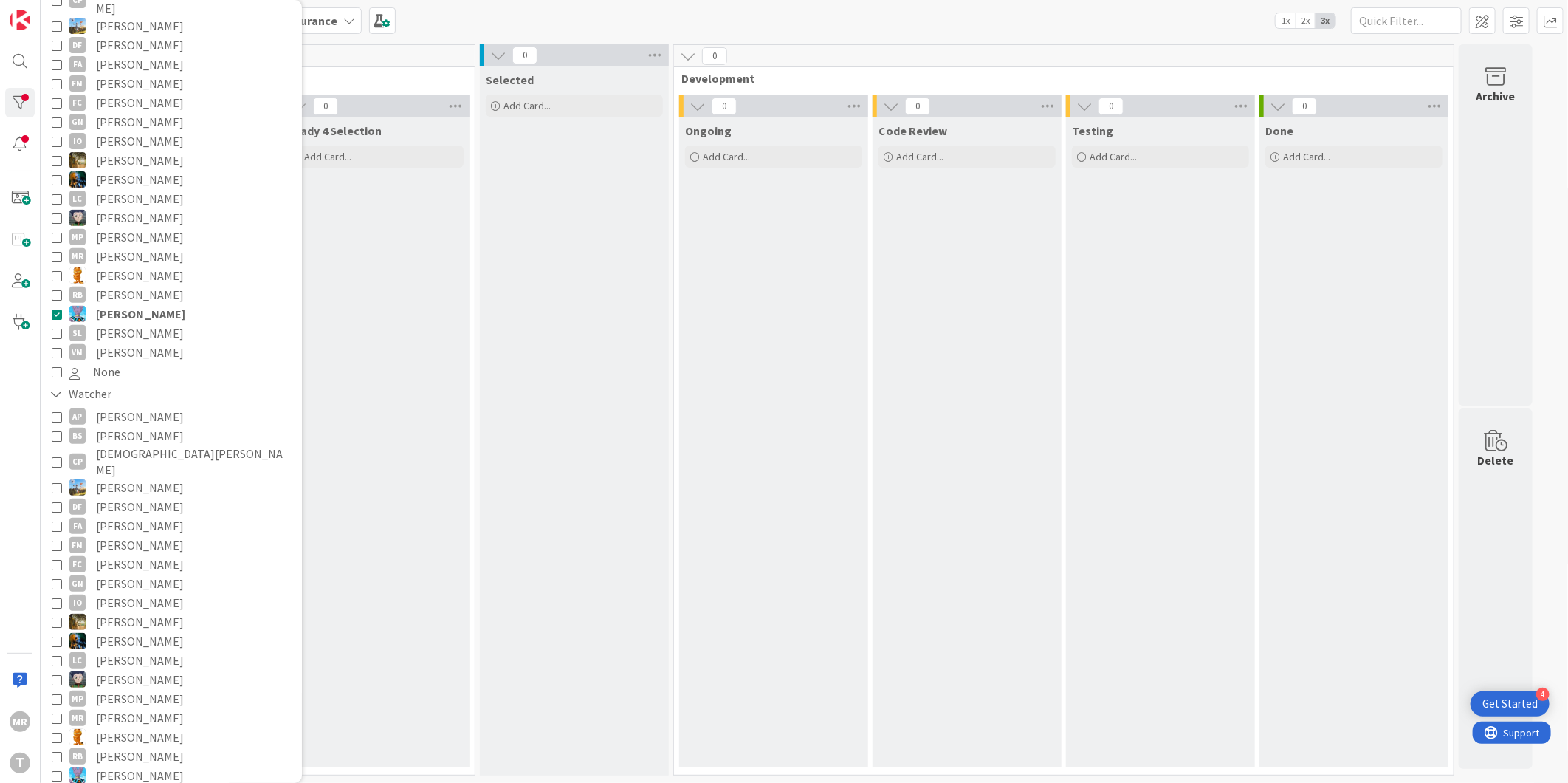
click at [148, 304] on span "[PERSON_NAME]" at bounding box center [141, 314] width 89 height 19
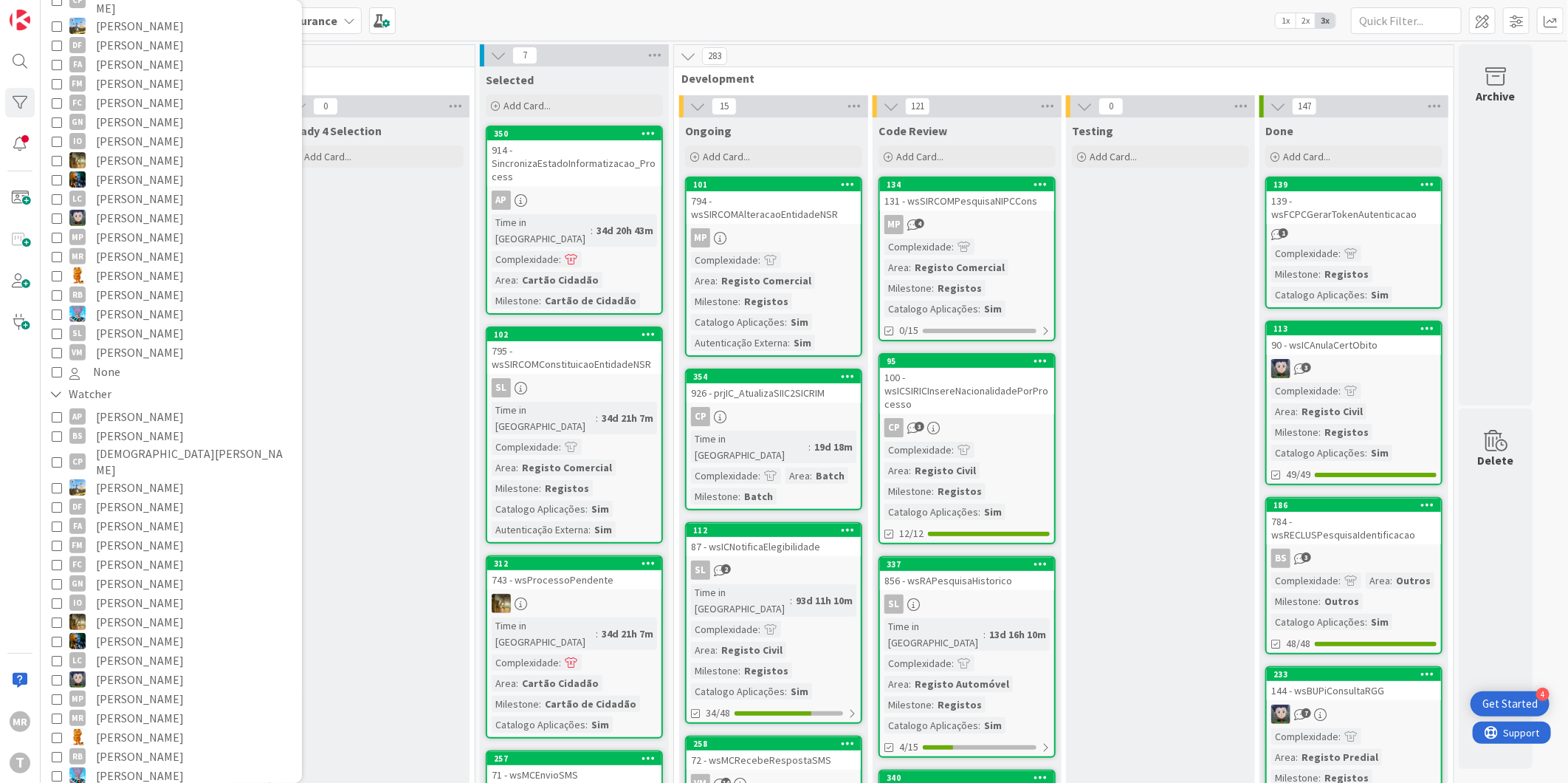
click at [168, 324] on span "[PERSON_NAME]" at bounding box center [140, 333] width 88 height 19
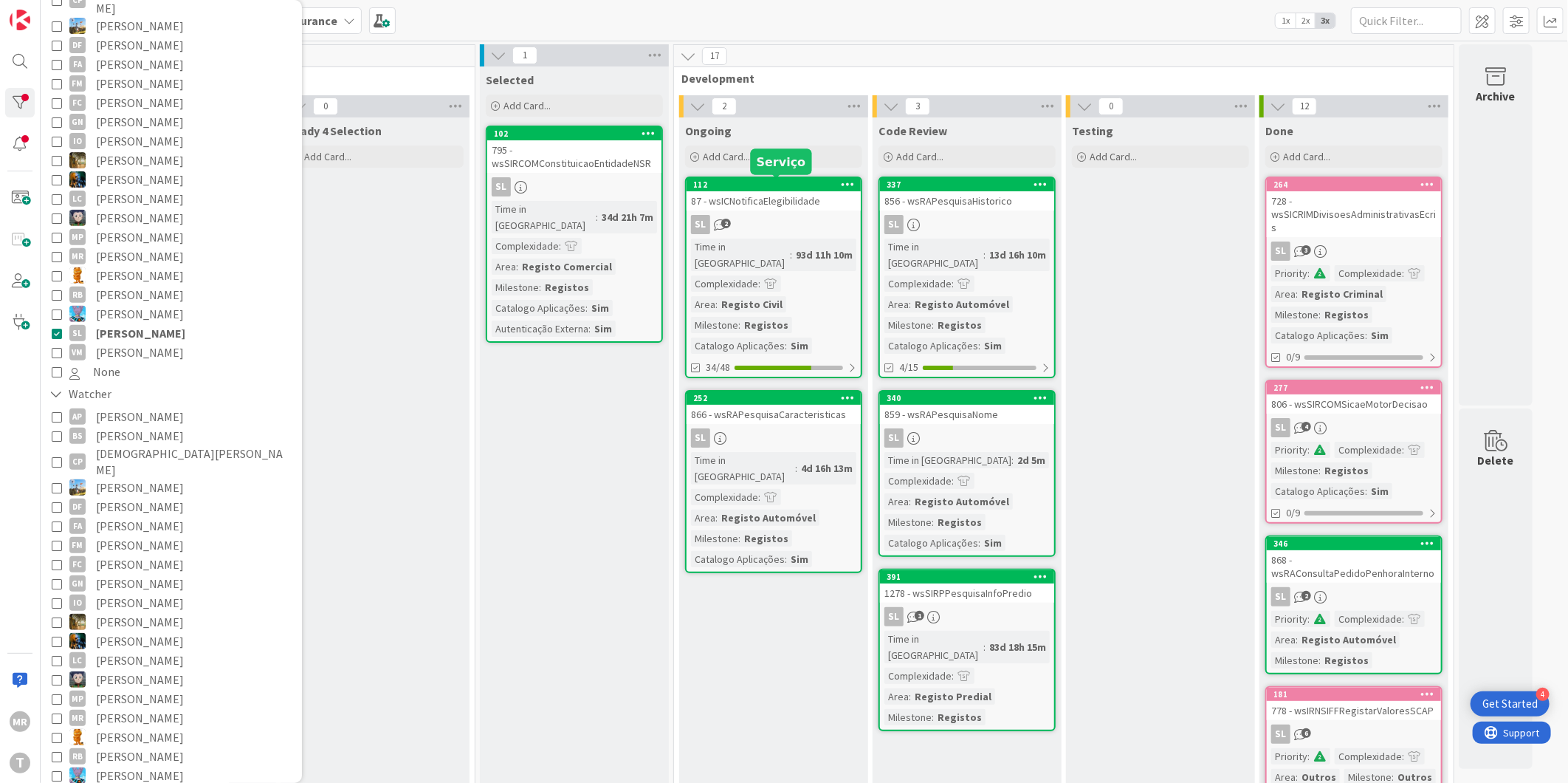
click at [787, 180] on div "112" at bounding box center [776, 184] width 168 height 10
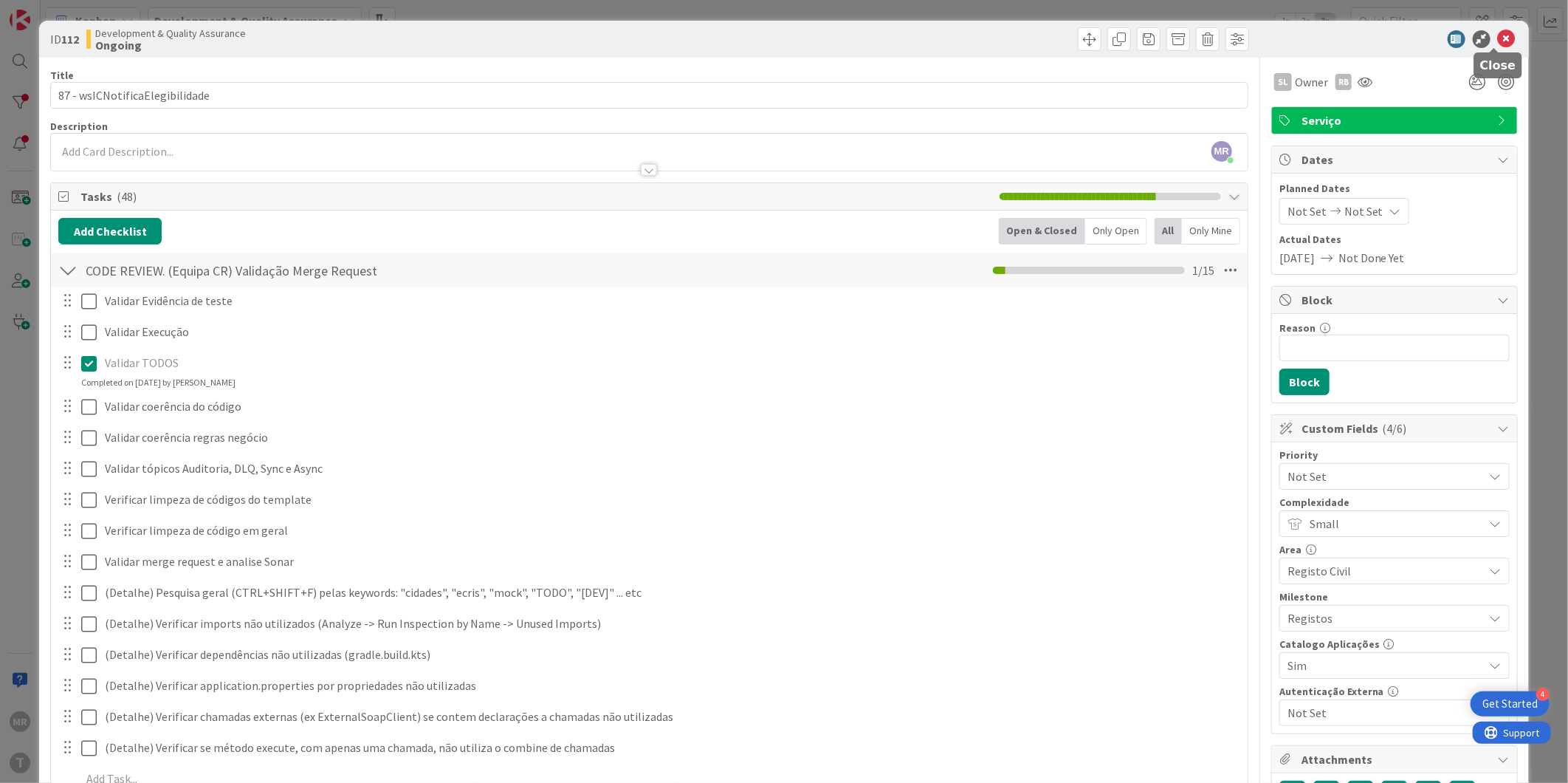
click at [1498, 41] on icon at bounding box center [1507, 39] width 17 height 17
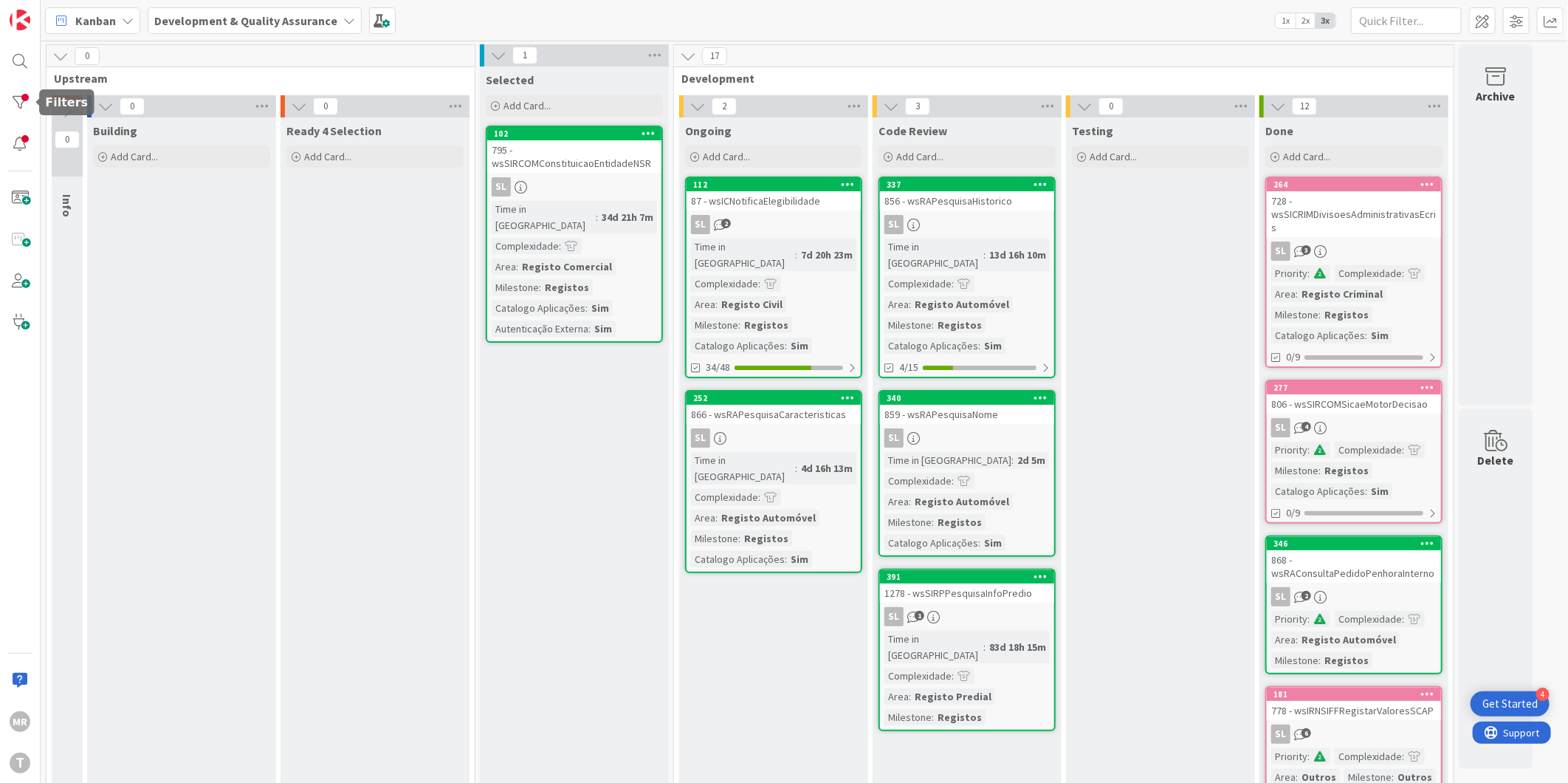
drag, startPoint x: 8, startPoint y: 89, endPoint x: 13, endPoint y: 123, distance: 34.4
click at [8, 89] on div at bounding box center [20, 103] width 29 height 29
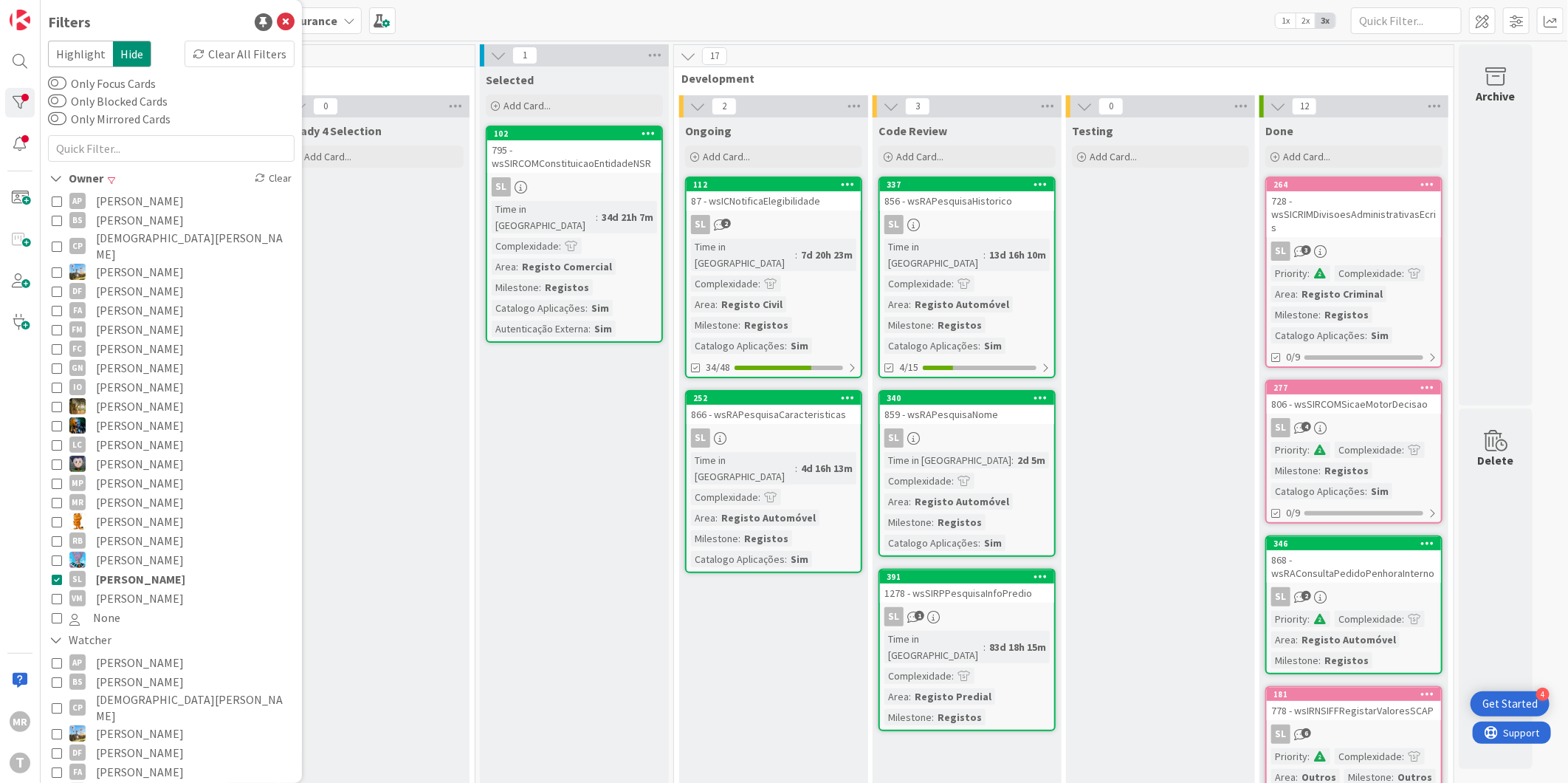
click at [156, 569] on span "[PERSON_NAME]" at bounding box center [141, 579] width 89 height 19
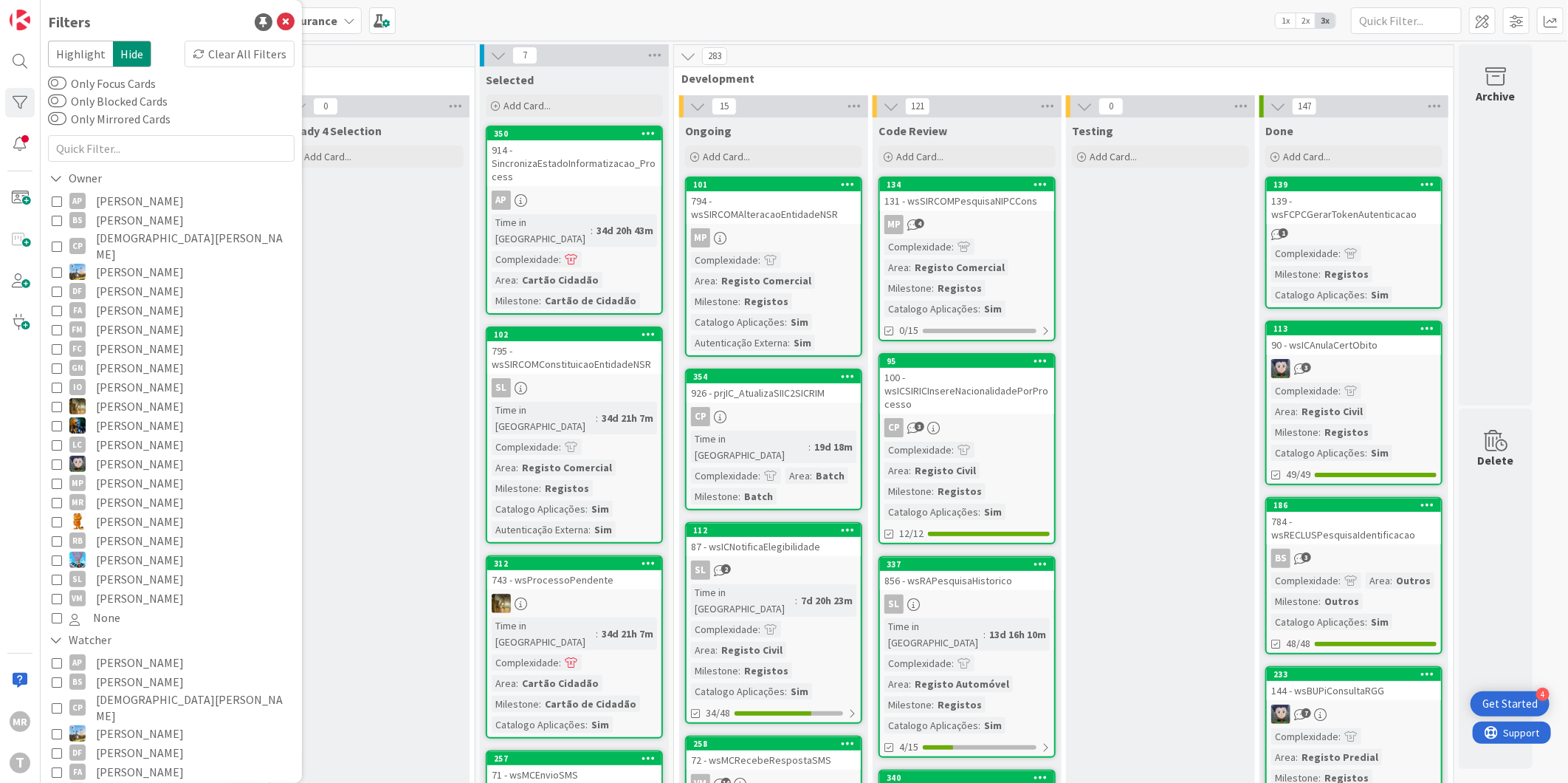
click at [107, 200] on span "[PERSON_NAME]" at bounding box center [140, 201] width 88 height 19
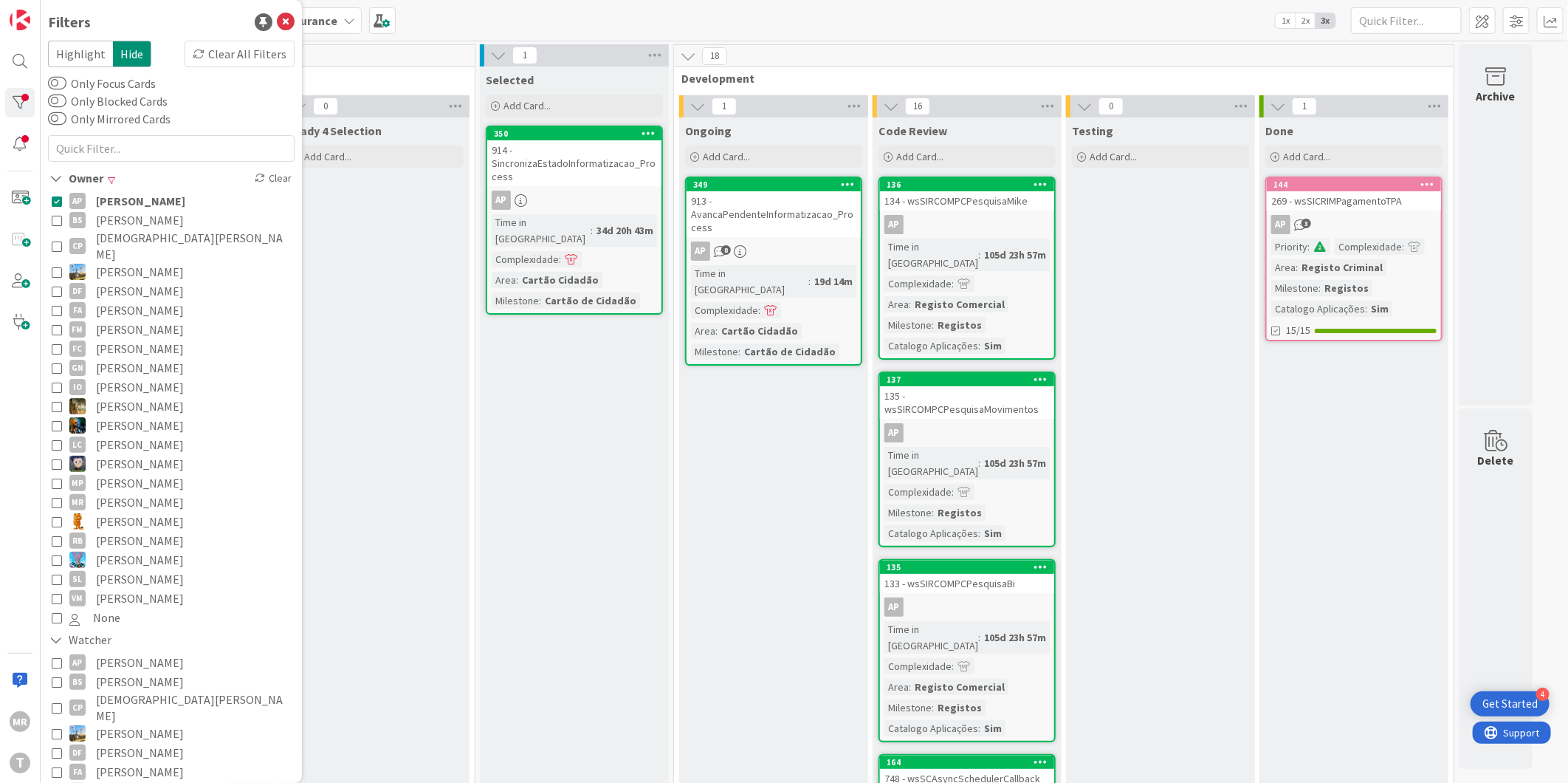
click at [121, 211] on span "[PERSON_NAME]" at bounding box center [140, 220] width 88 height 19
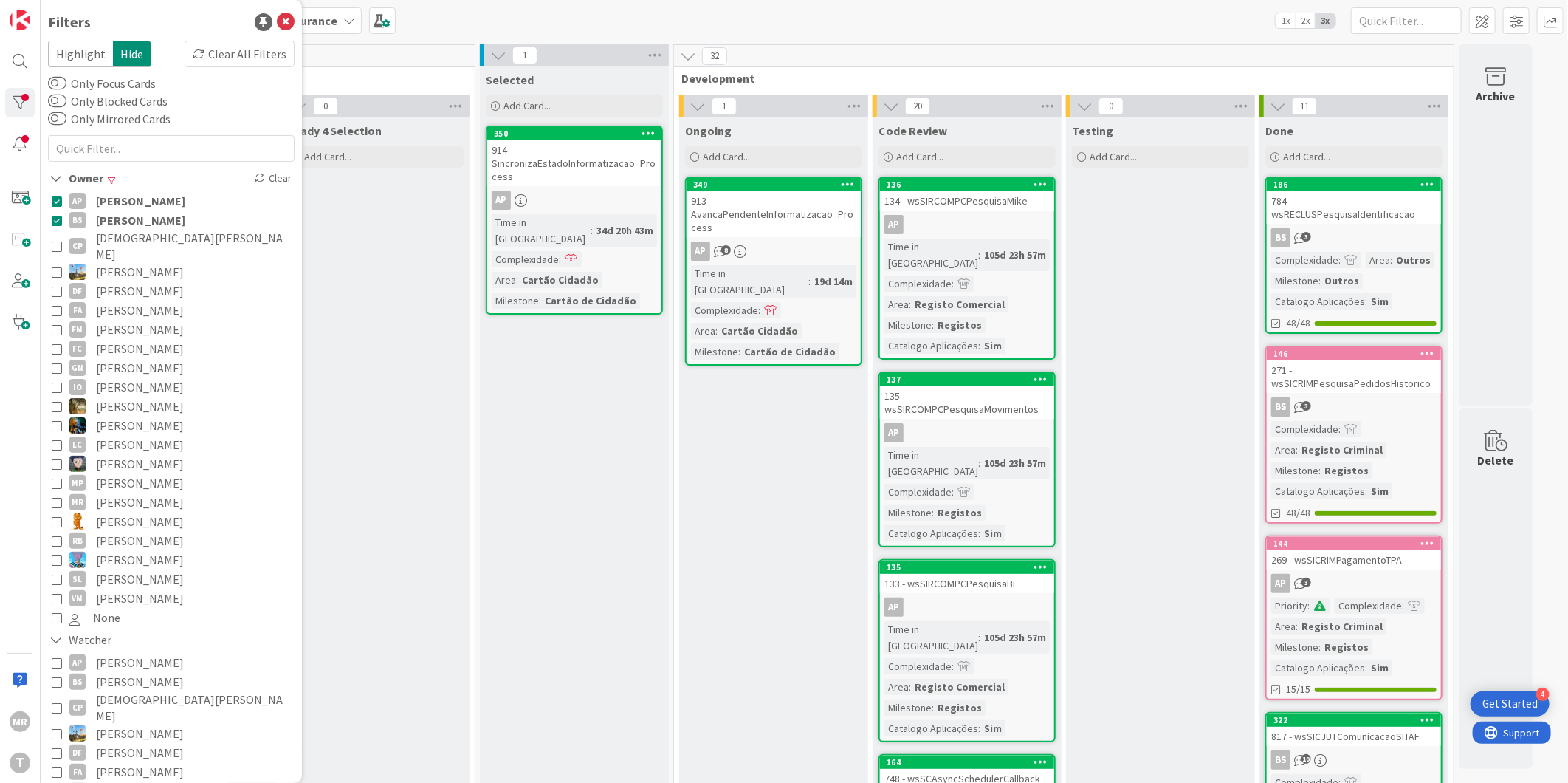
click at [122, 205] on span "[PERSON_NAME]" at bounding box center [141, 201] width 89 height 19
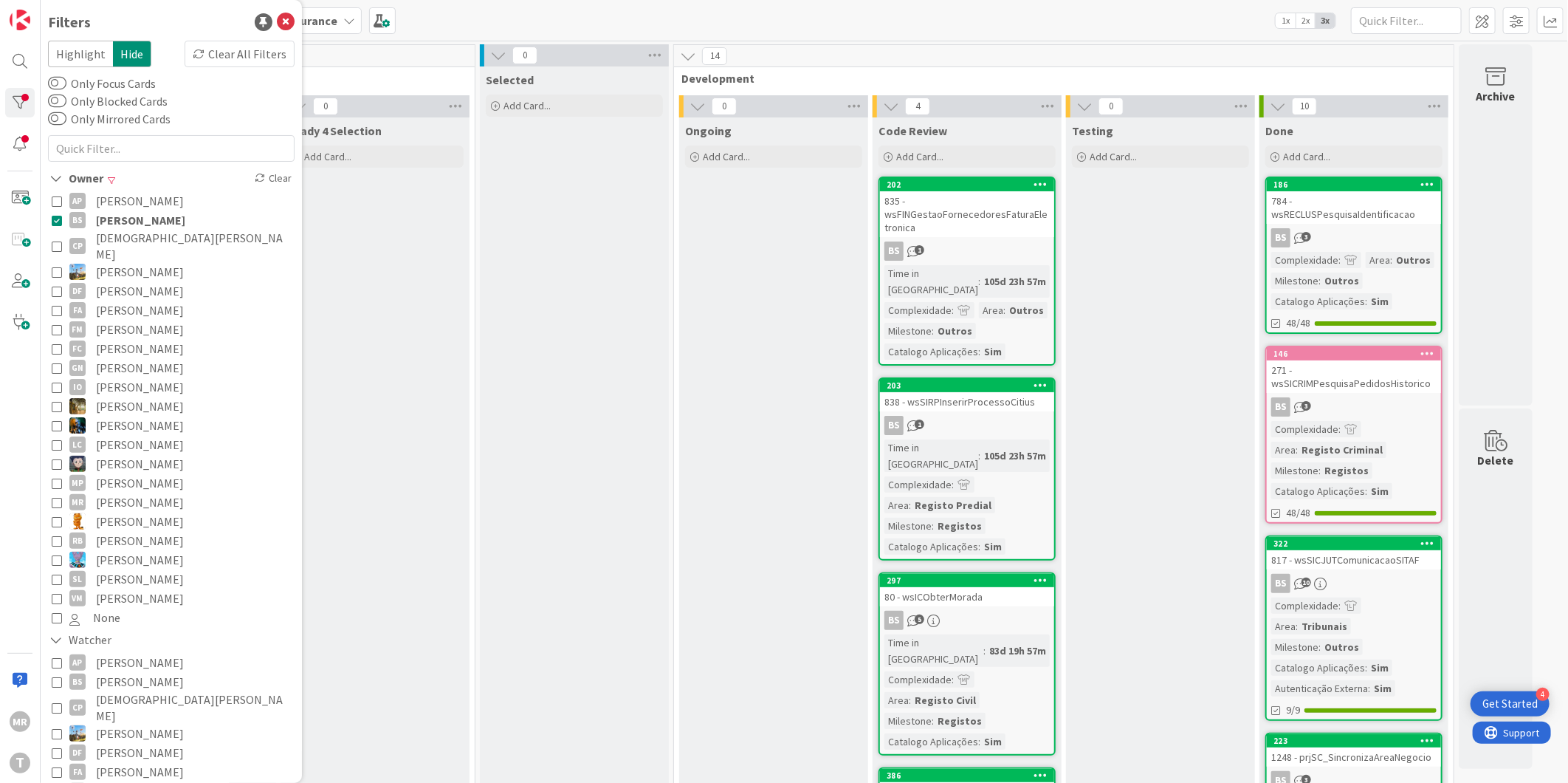
click at [122, 215] on span "[PERSON_NAME]" at bounding box center [141, 220] width 89 height 19
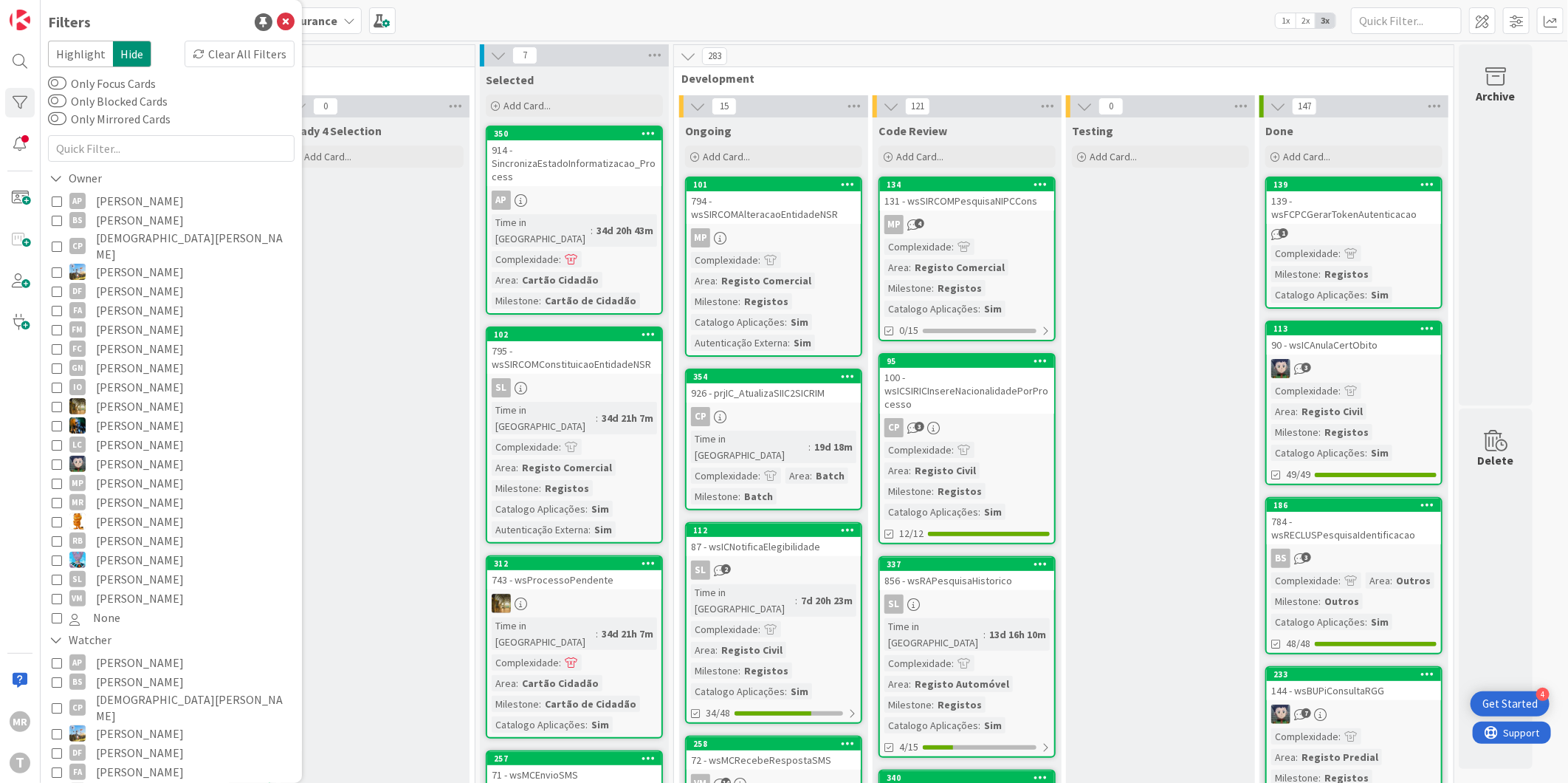
scroll to position [410, 0]
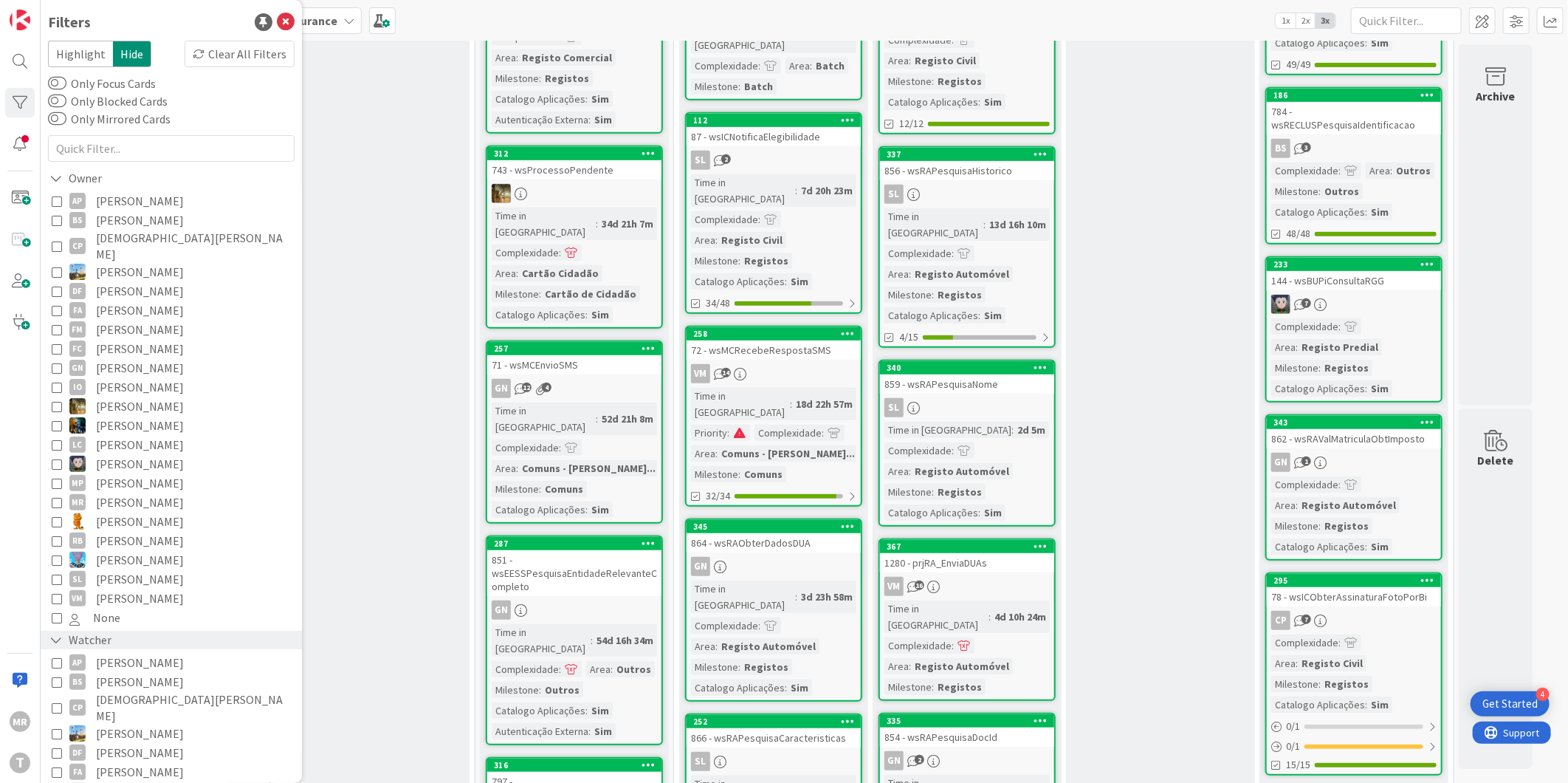
click at [99, 631] on div "Watcher" at bounding box center [80, 639] width 65 height 18
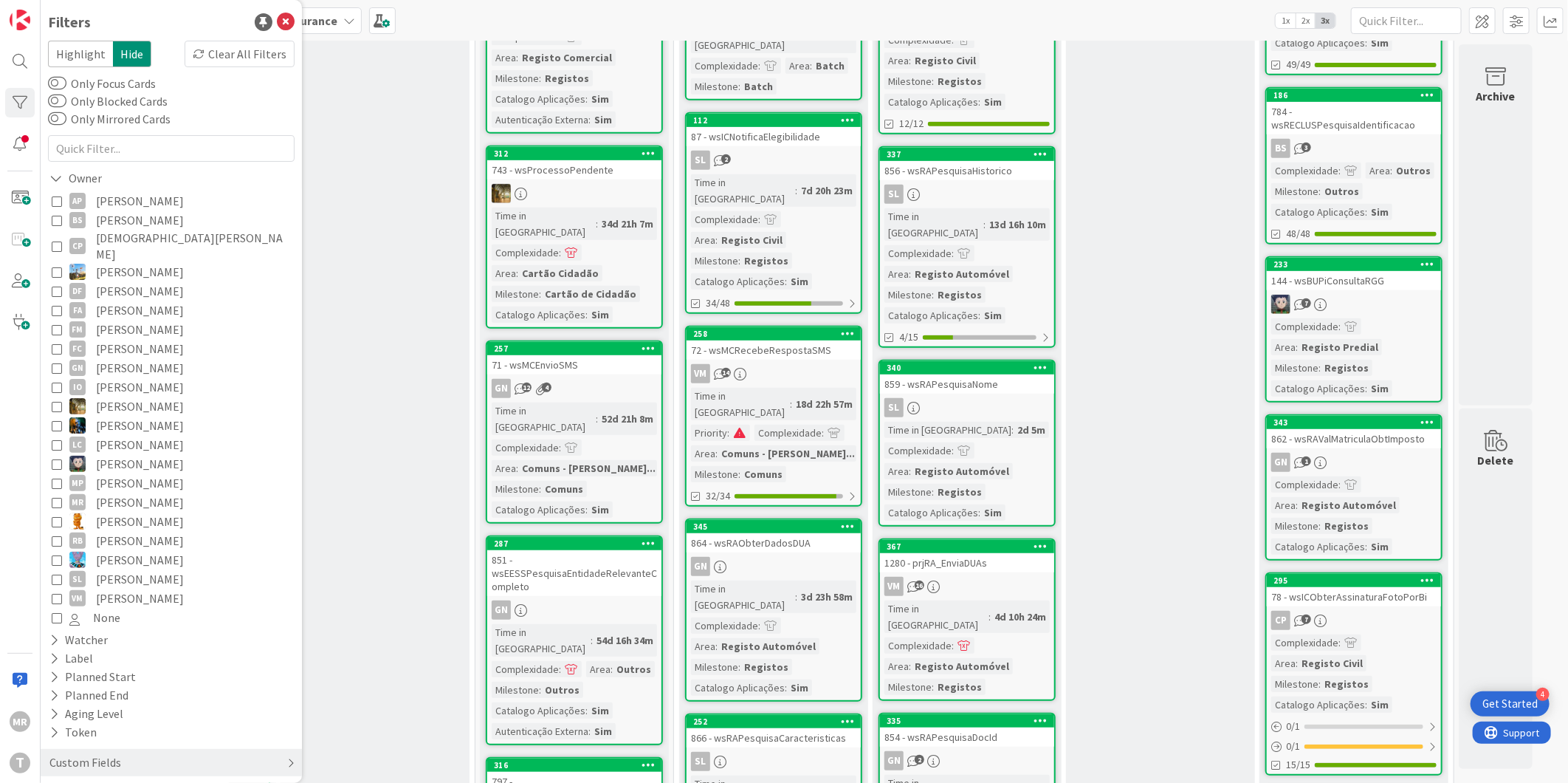
click at [97, 754] on div "Custom Fields" at bounding box center [85, 762] width 75 height 18
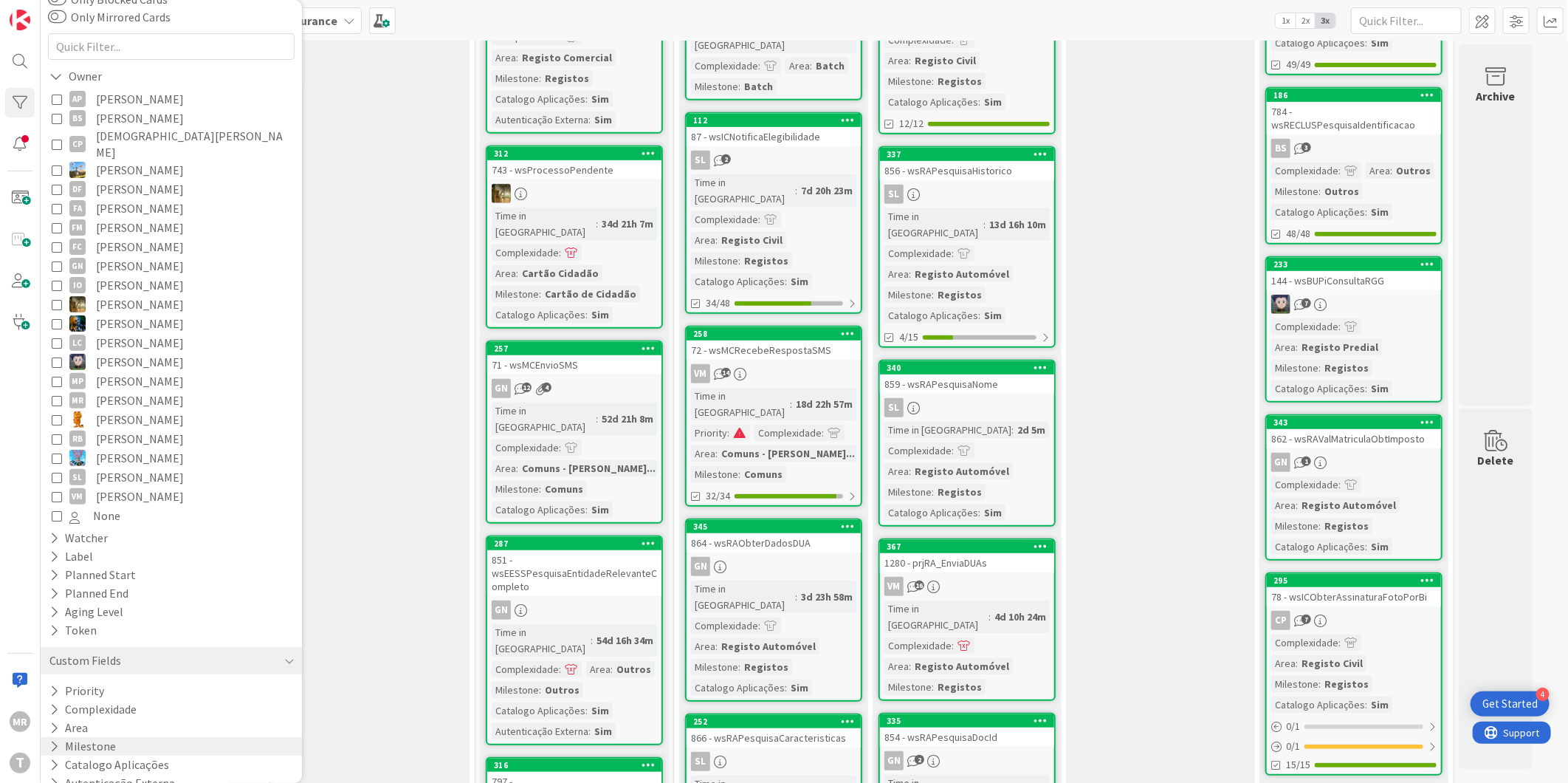
scroll to position [109, 0]
click at [84, 675] on button "Priority" at bounding box center [76, 684] width 57 height 18
click at [95, 697] on span "Critical" at bounding box center [96, 707] width 55 height 19
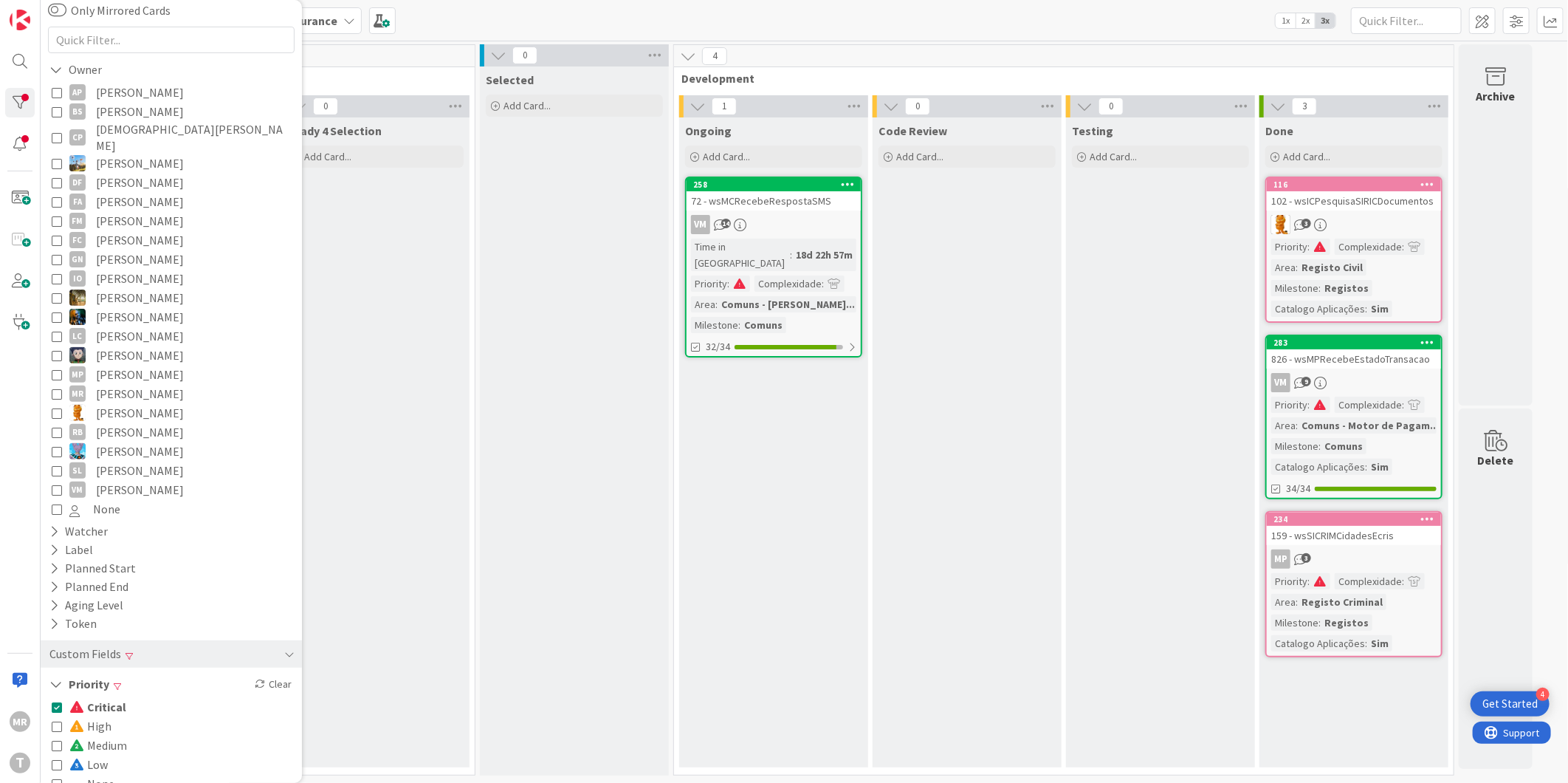
click at [105, 697] on span "Critical" at bounding box center [98, 707] width 57 height 19
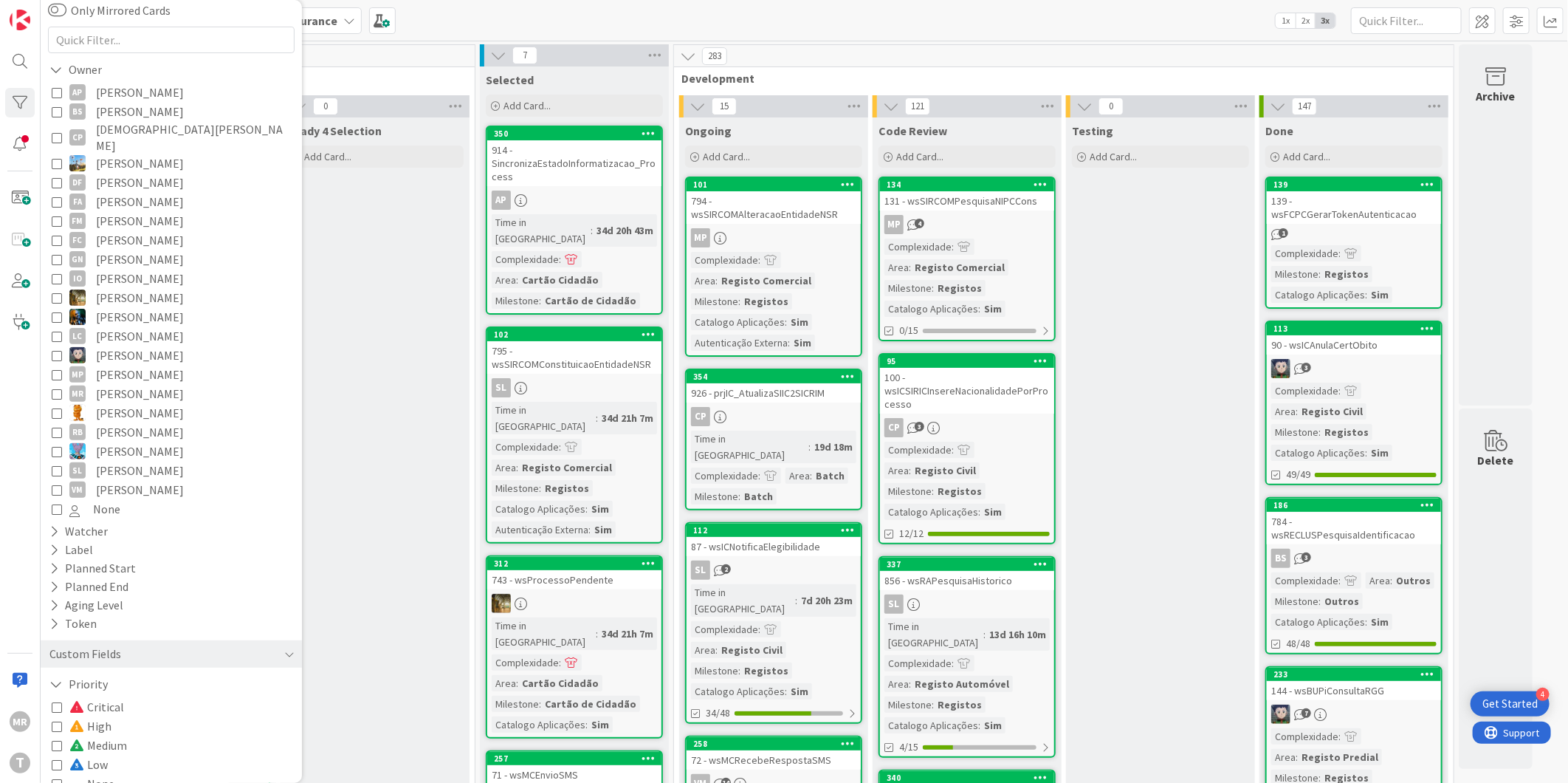
click at [164, 84] on span "[PERSON_NAME]" at bounding box center [140, 92] width 88 height 19
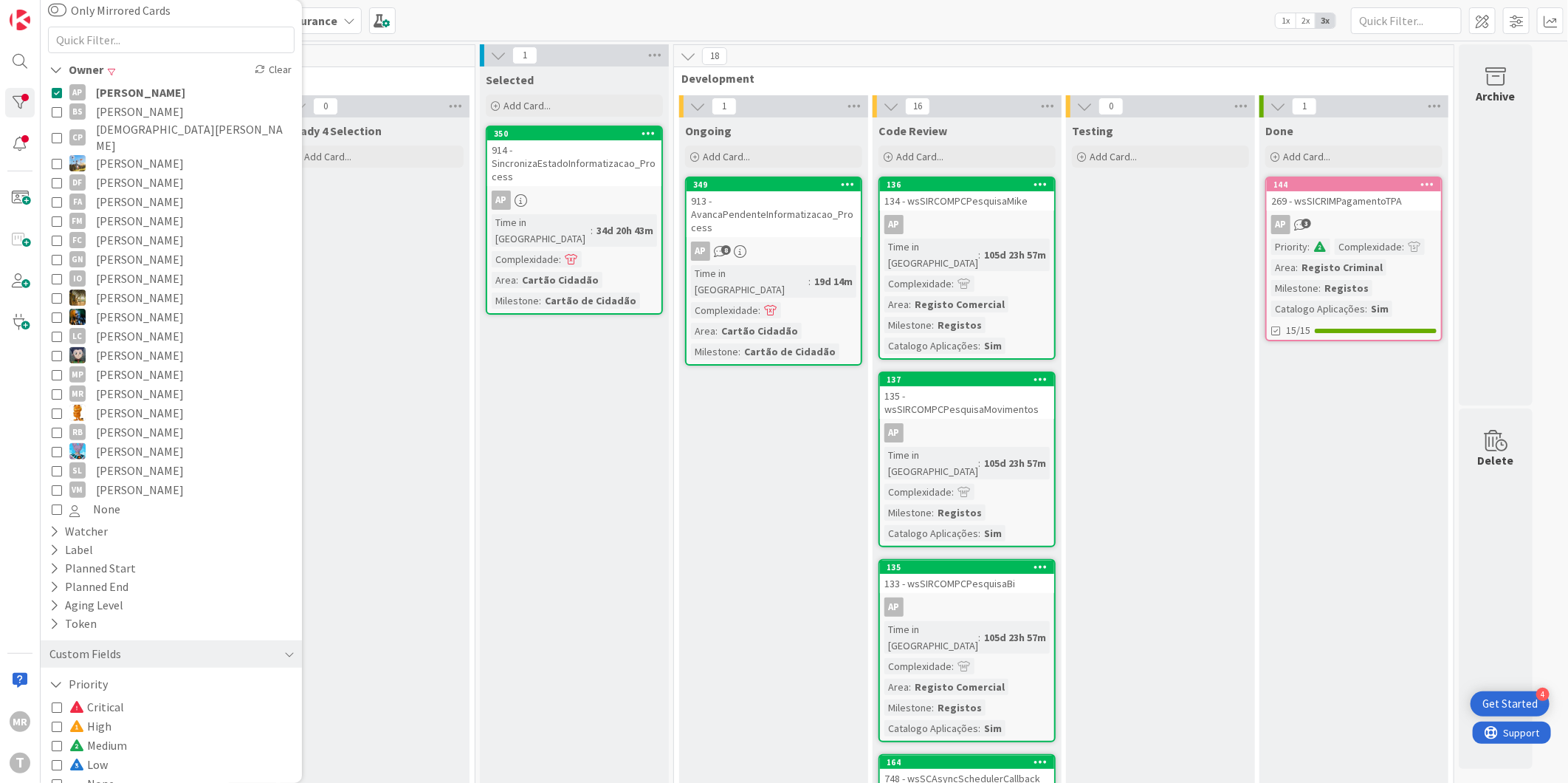
click at [156, 99] on span "[PERSON_NAME]" at bounding box center [141, 92] width 89 height 19
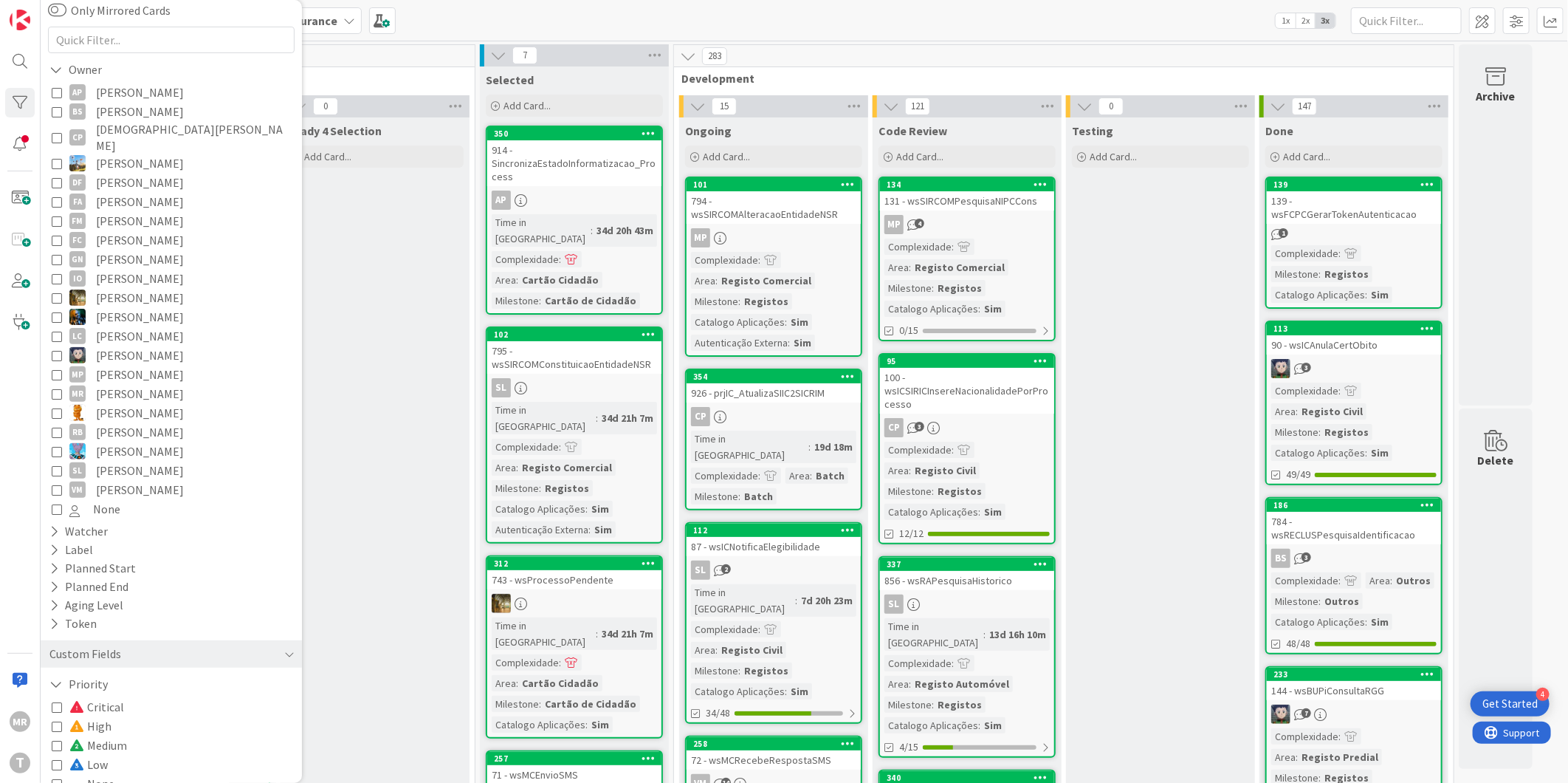
click at [142, 131] on span "[DEMOGRAPHIC_DATA][PERSON_NAME]" at bounding box center [193, 137] width 195 height 33
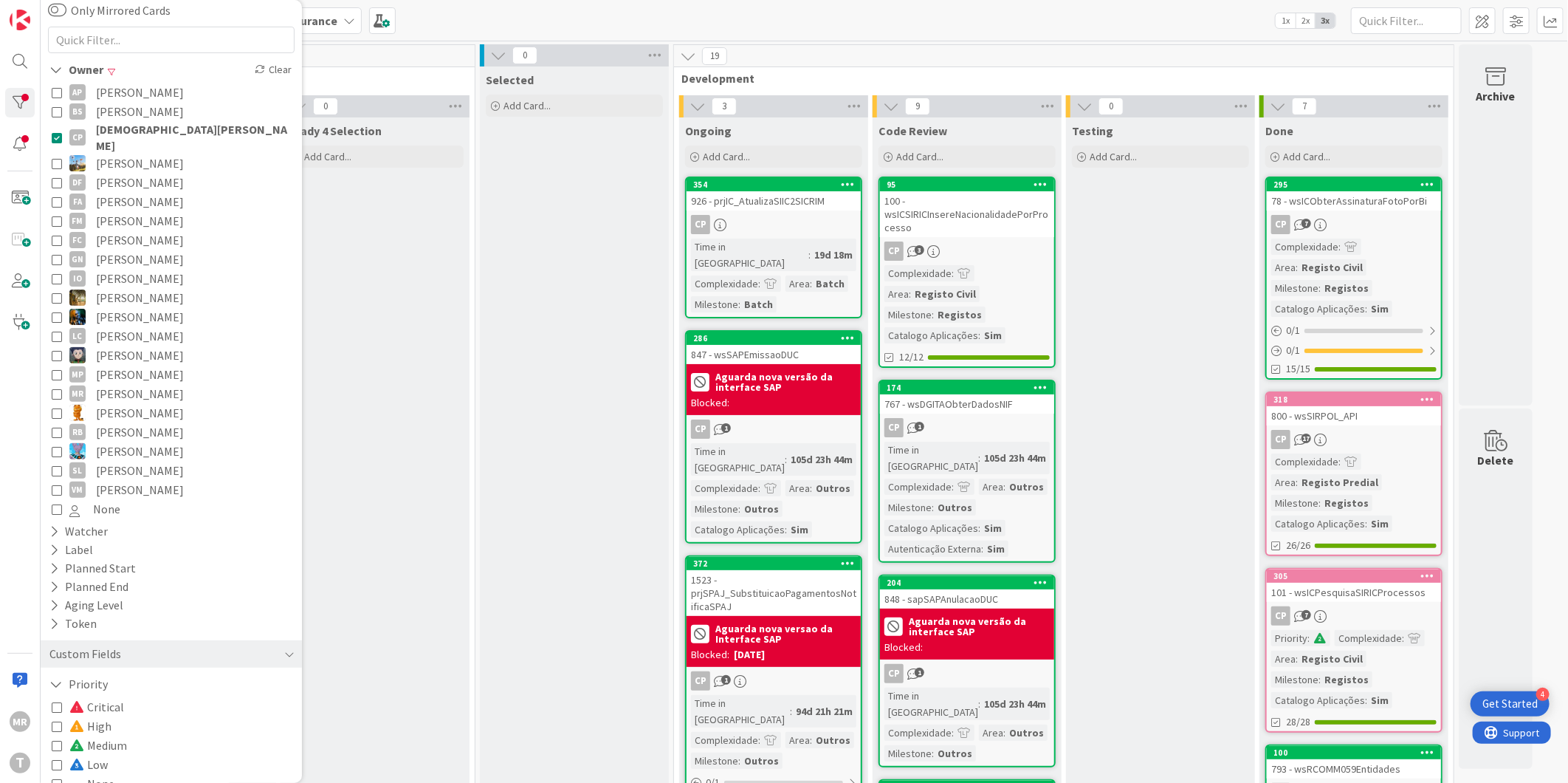
click at [142, 131] on span "[DEMOGRAPHIC_DATA][PERSON_NAME]" at bounding box center [193, 137] width 195 height 33
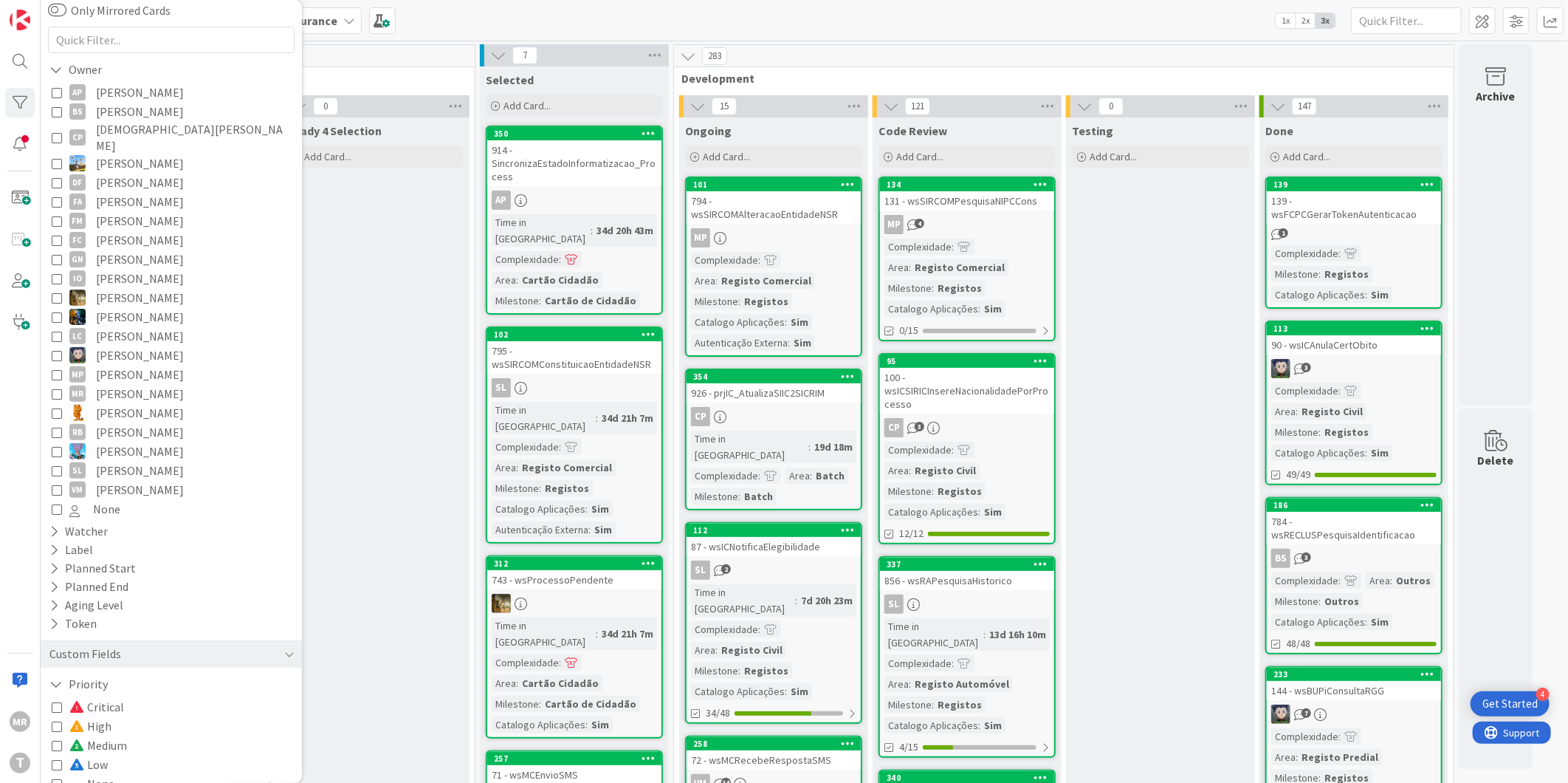
click at [130, 250] on span "[PERSON_NAME]" at bounding box center [140, 259] width 88 height 19
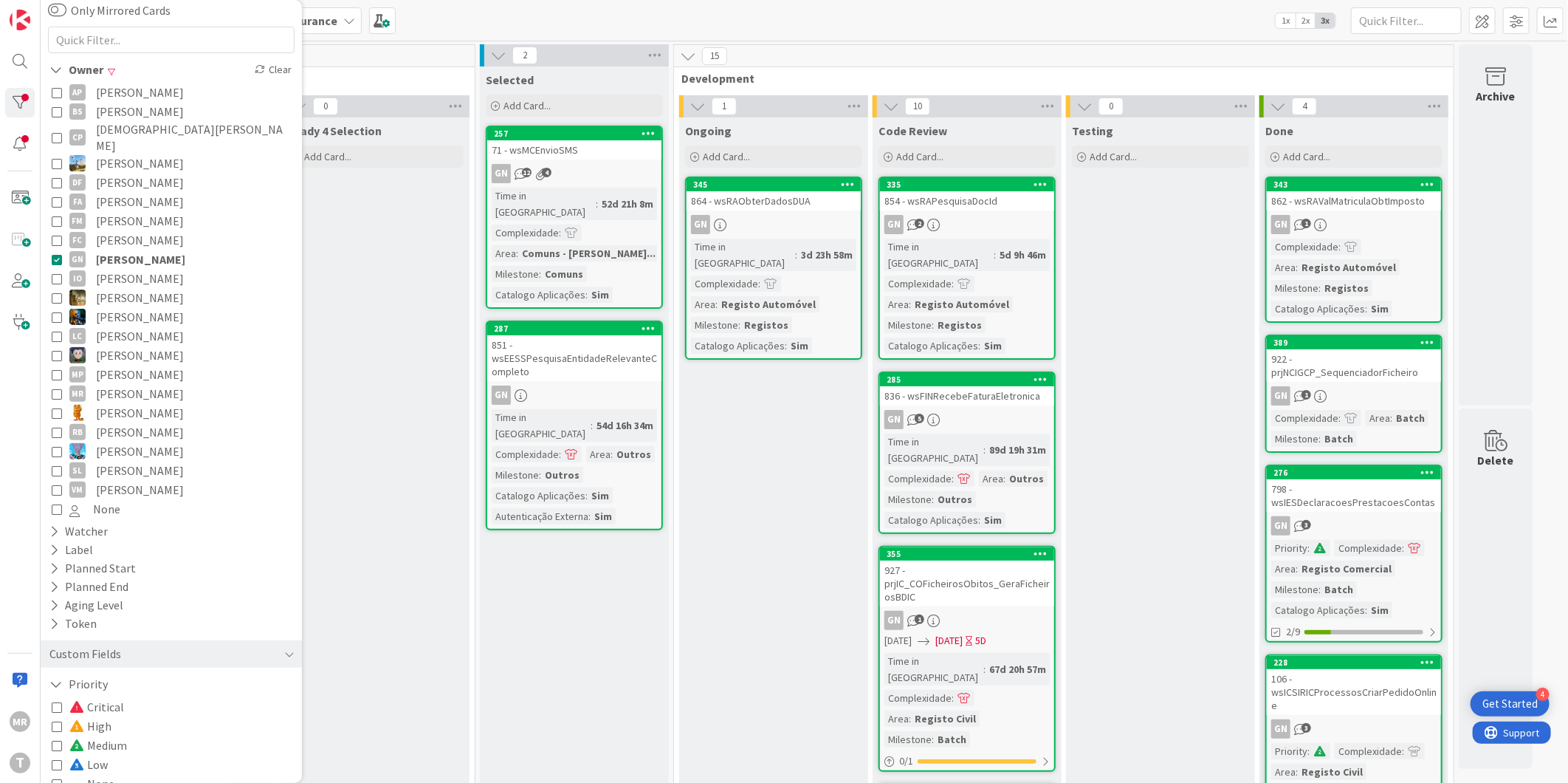
click at [130, 250] on span "[PERSON_NAME]" at bounding box center [141, 259] width 89 height 19
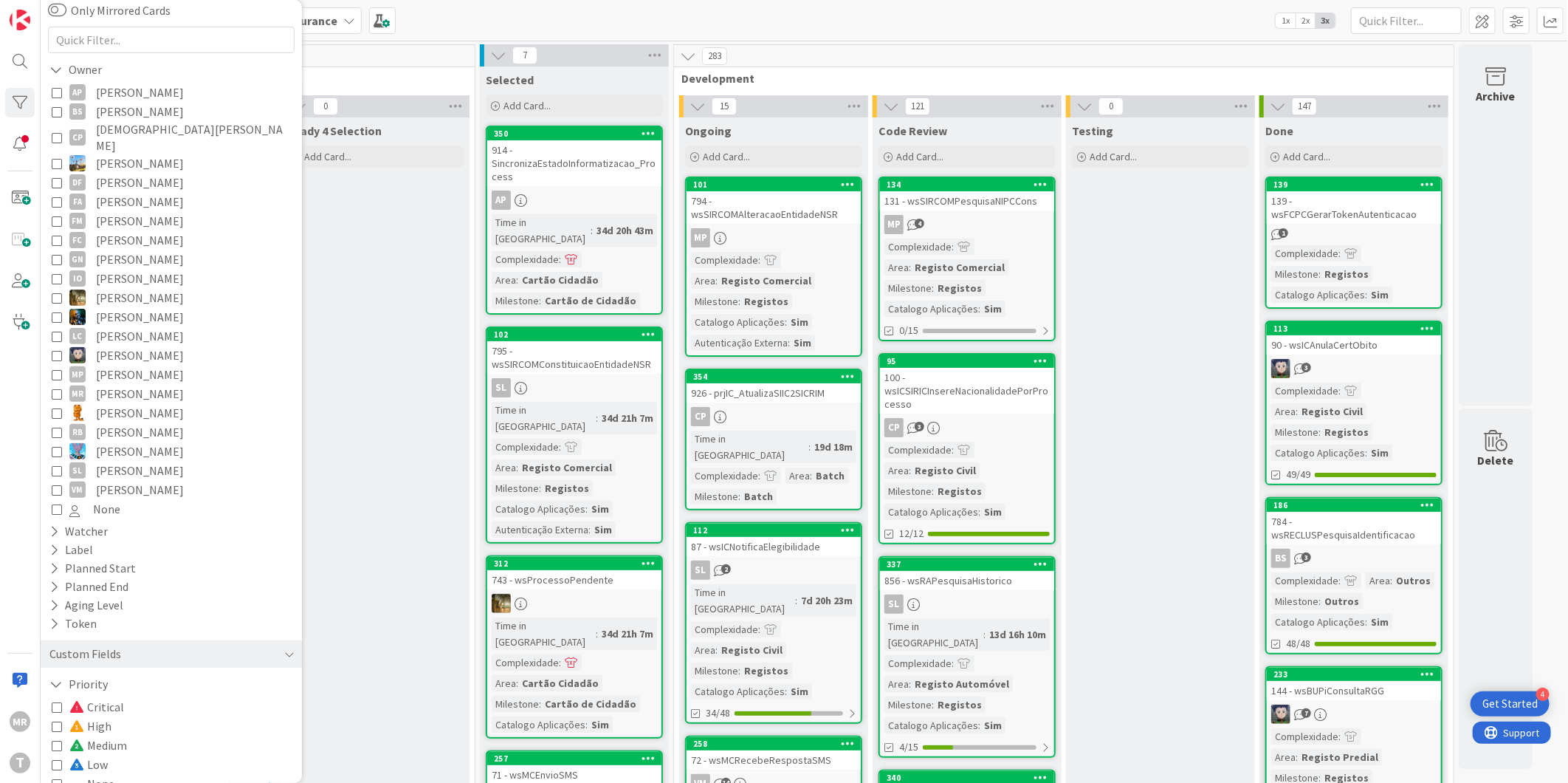
click at [130, 288] on span "[PERSON_NAME]" at bounding box center [140, 297] width 88 height 19
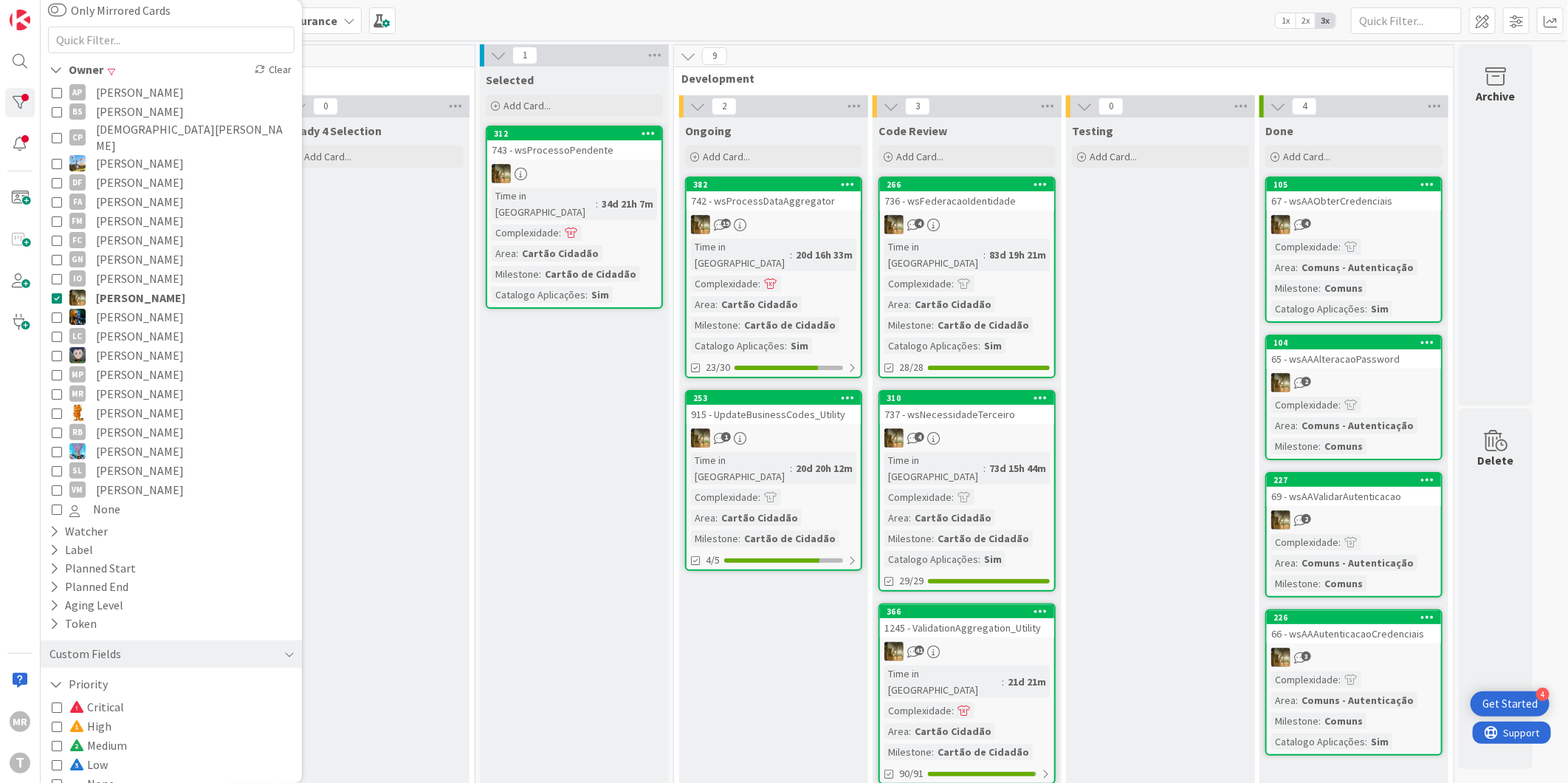
click at [130, 288] on span "[PERSON_NAME]" at bounding box center [141, 297] width 89 height 19
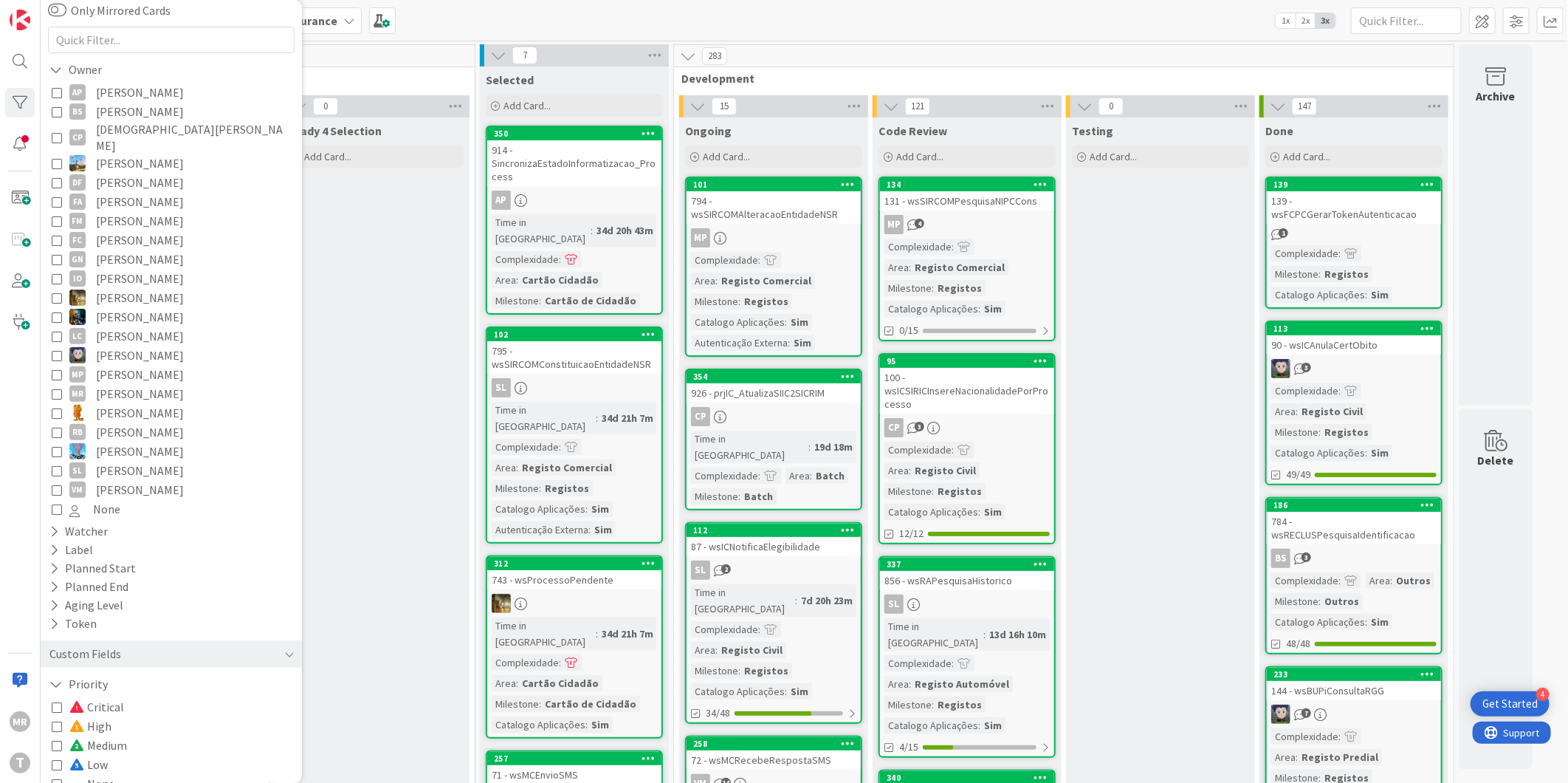
click at [146, 92] on span "[PERSON_NAME]" at bounding box center [140, 92] width 88 height 19
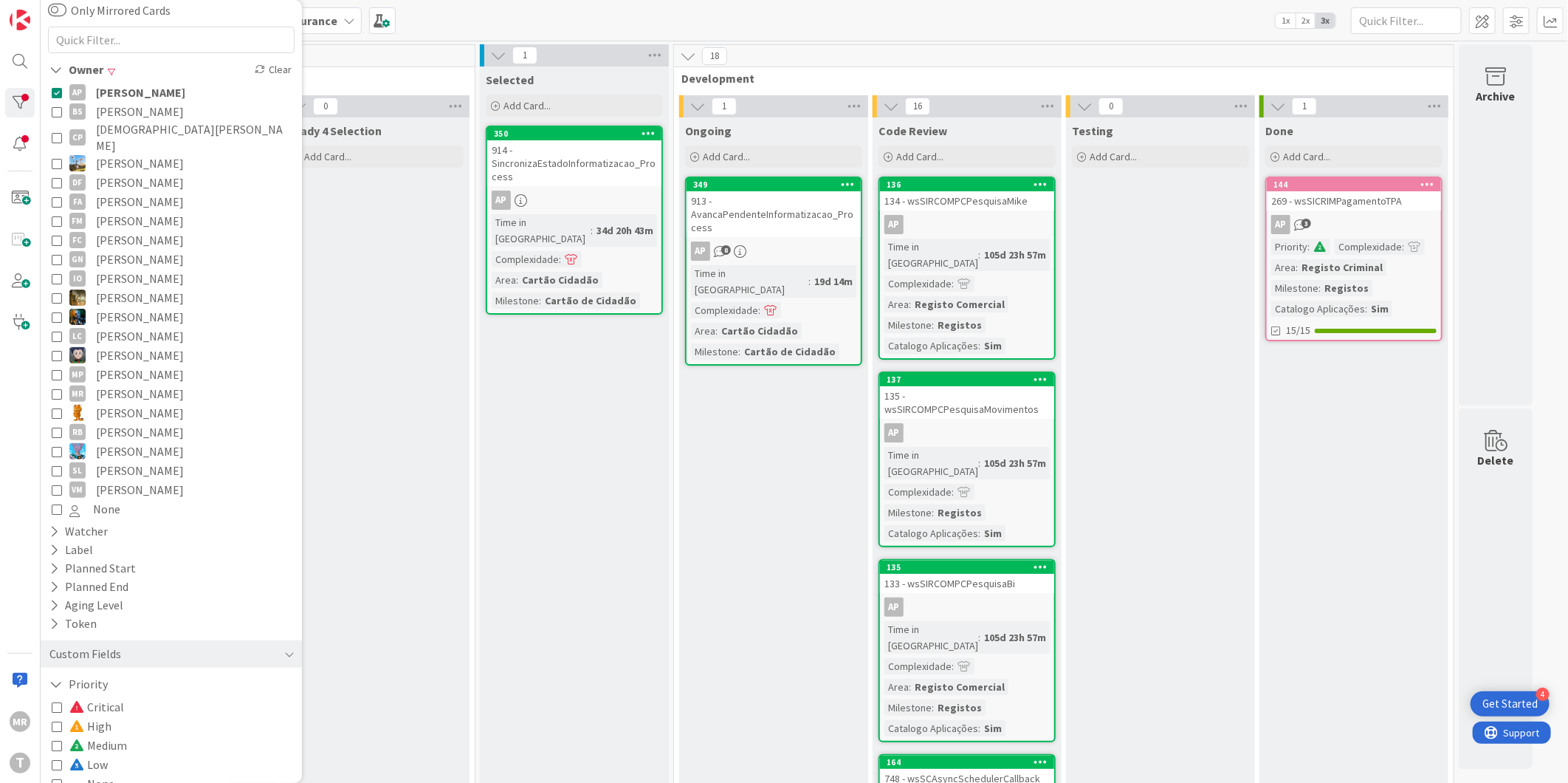
click at [146, 92] on span "[PERSON_NAME]" at bounding box center [141, 92] width 89 height 19
